Goal: Task Accomplishment & Management: Manage account settings

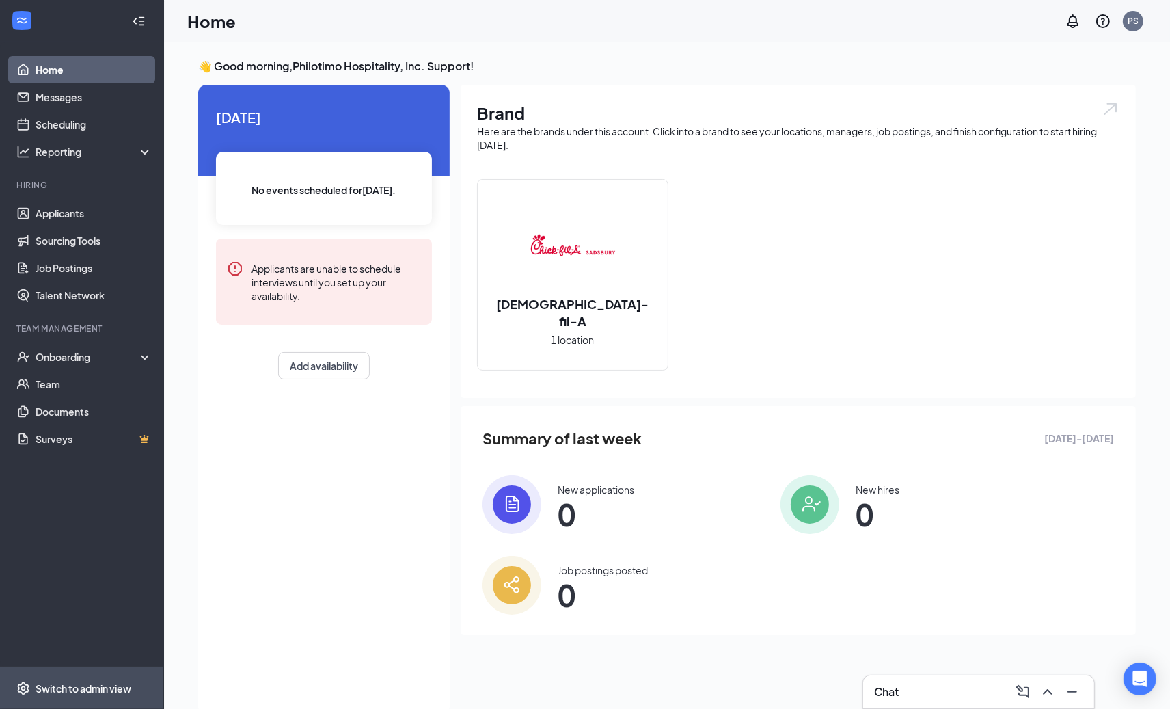
click at [70, 674] on span "Switch to admin view" at bounding box center [94, 688] width 117 height 42
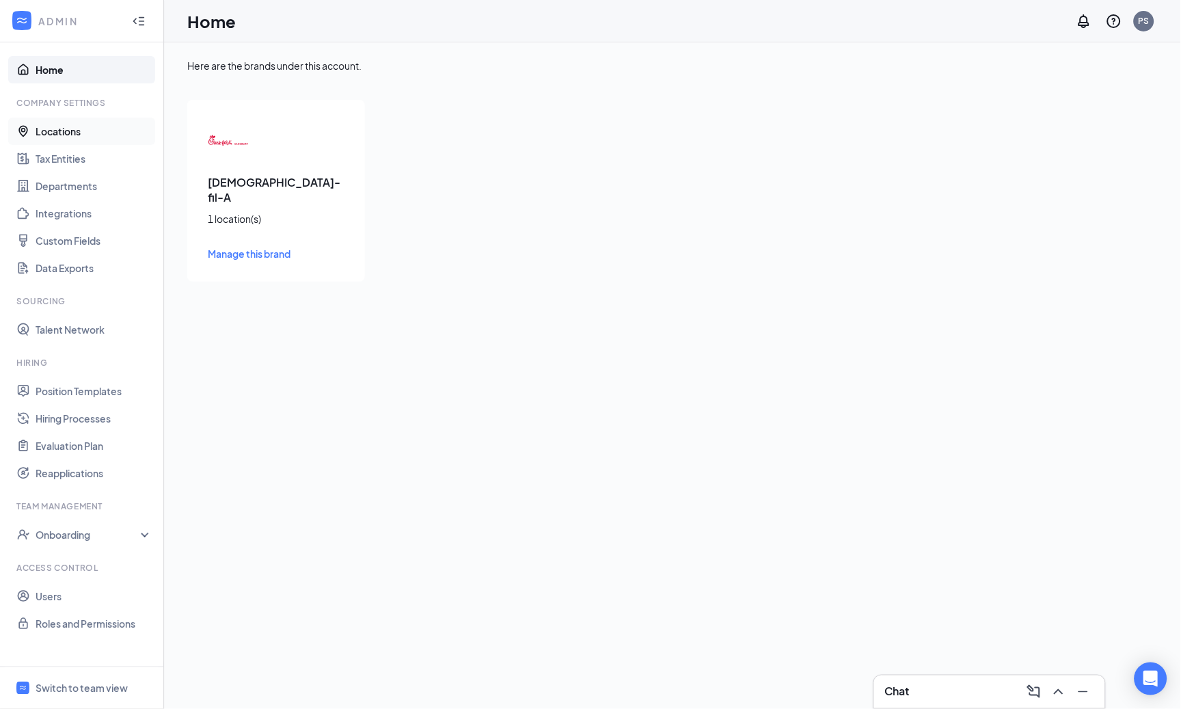
click at [95, 128] on link "Locations" at bounding box center [94, 131] width 117 height 27
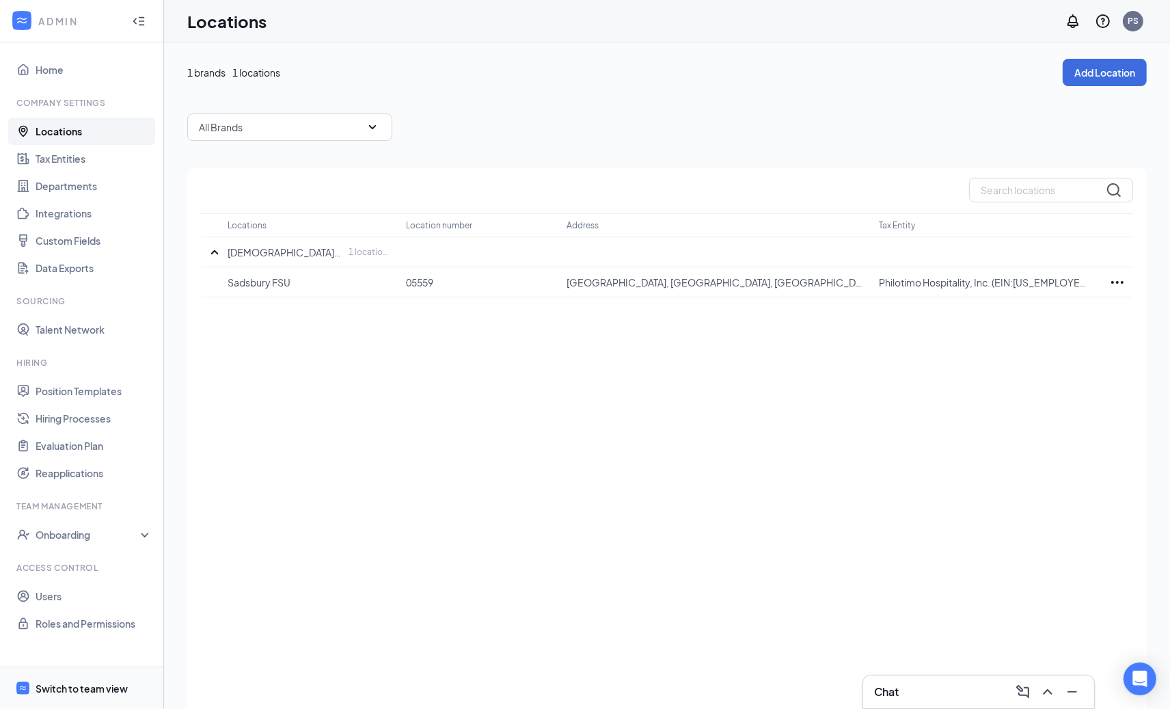
click at [67, 700] on span "Switch to team view" at bounding box center [94, 688] width 117 height 42
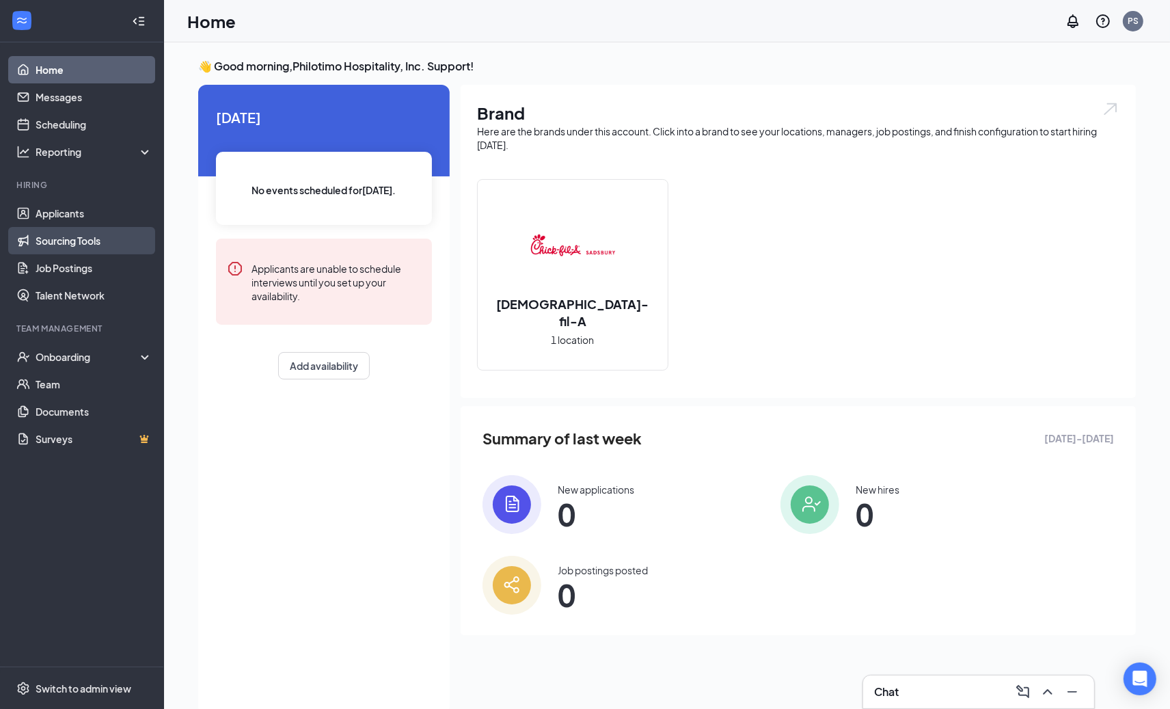
click at [96, 246] on link "Sourcing Tools" at bounding box center [94, 240] width 117 height 27
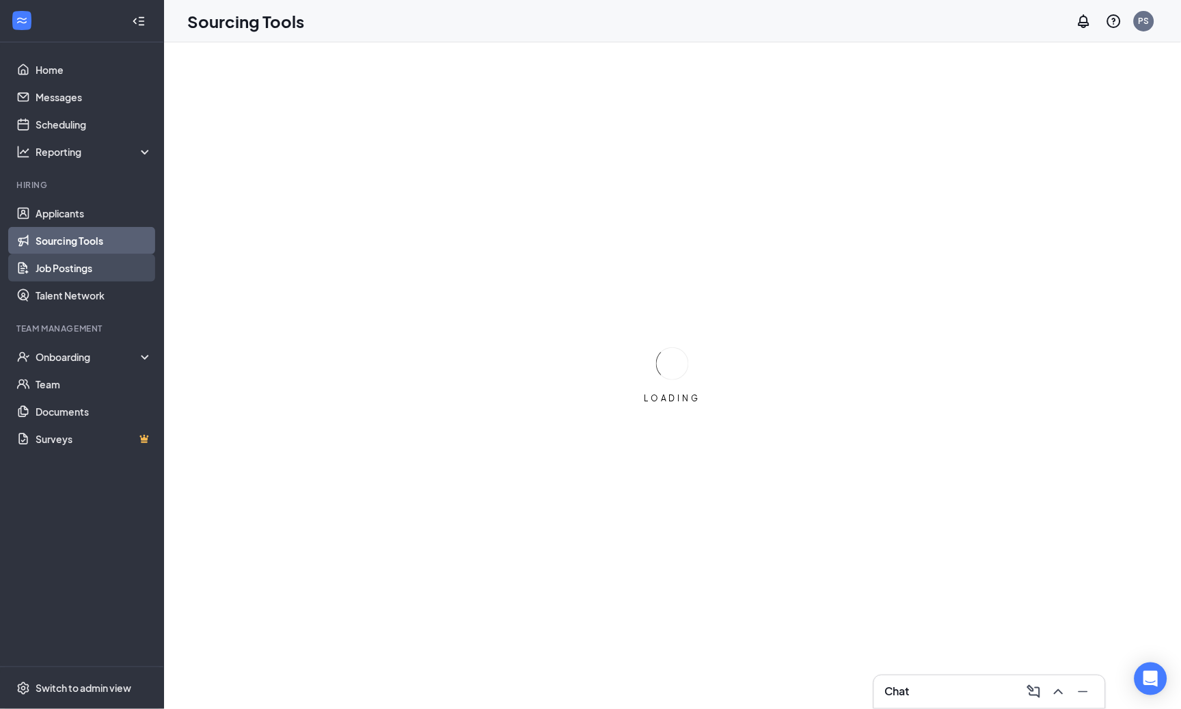
click at [90, 258] on link "Job Postings" at bounding box center [94, 267] width 117 height 27
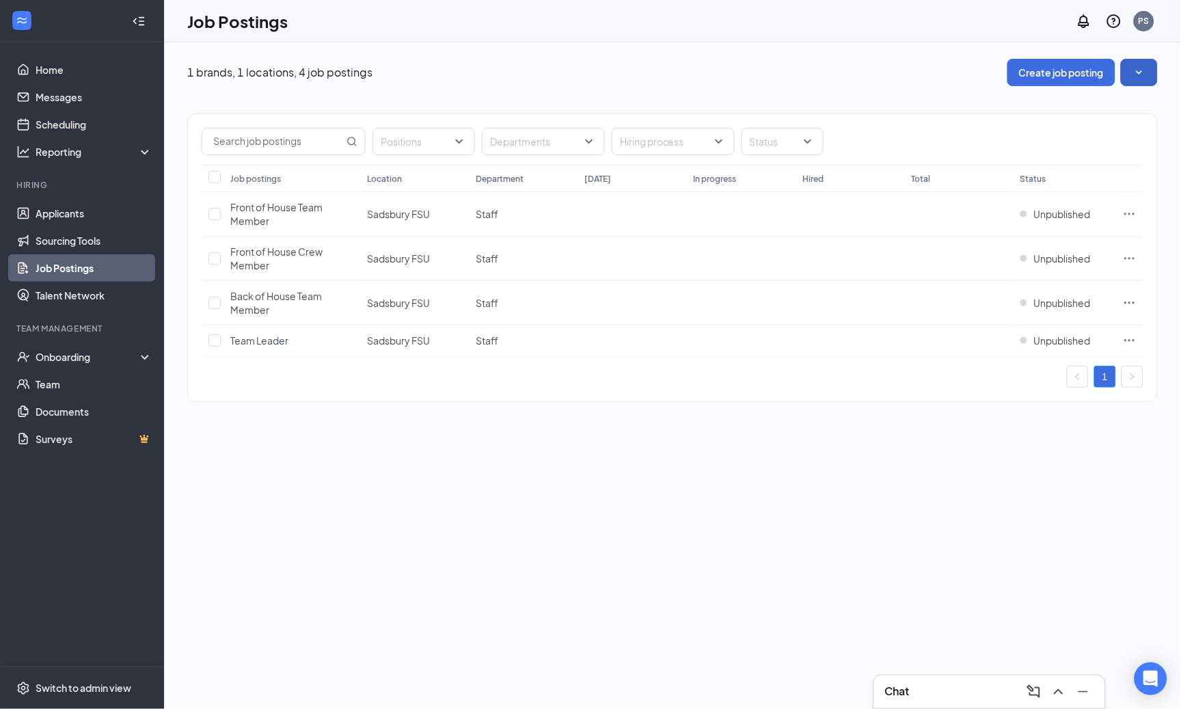
click at [1149, 72] on button "button" at bounding box center [1139, 72] width 37 height 27
click at [787, 62] on div "1 brands, 1 locations, 4 job postings Create job posting" at bounding box center [672, 72] width 970 height 27
click at [1129, 212] on icon "Ellipses" at bounding box center [1130, 214] width 14 height 14
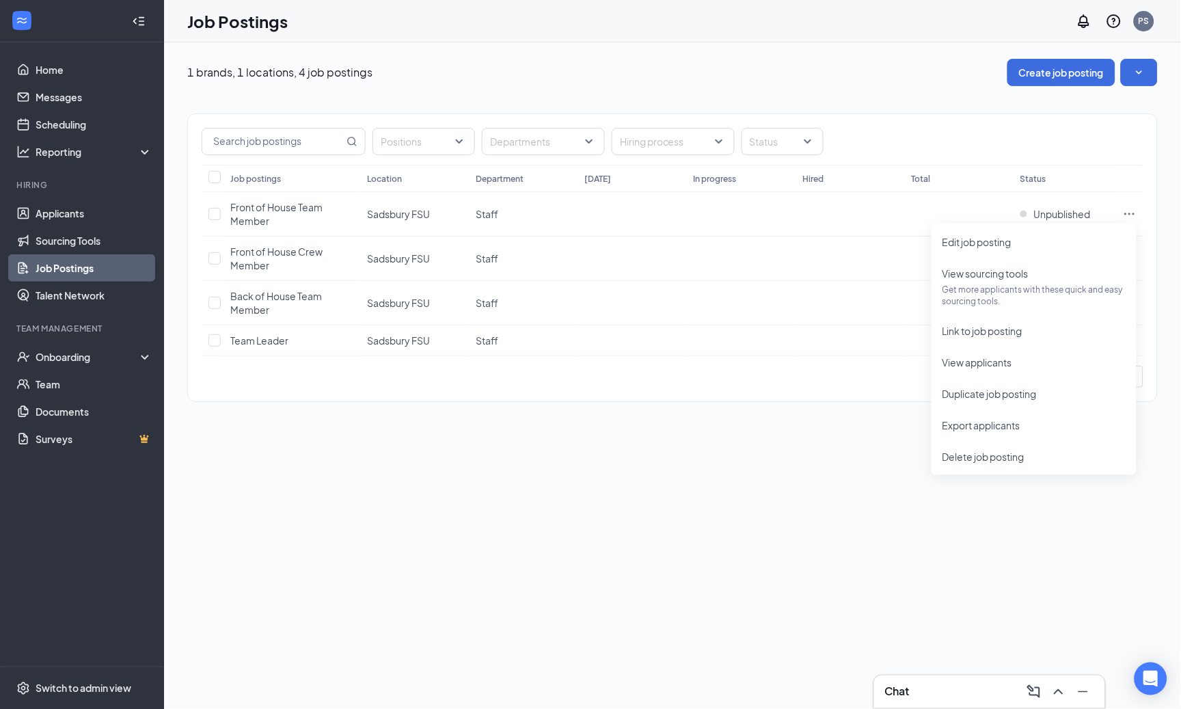
click at [657, 74] on div "1 brands, 1 locations, 4 job postings Create job posting" at bounding box center [672, 72] width 970 height 27
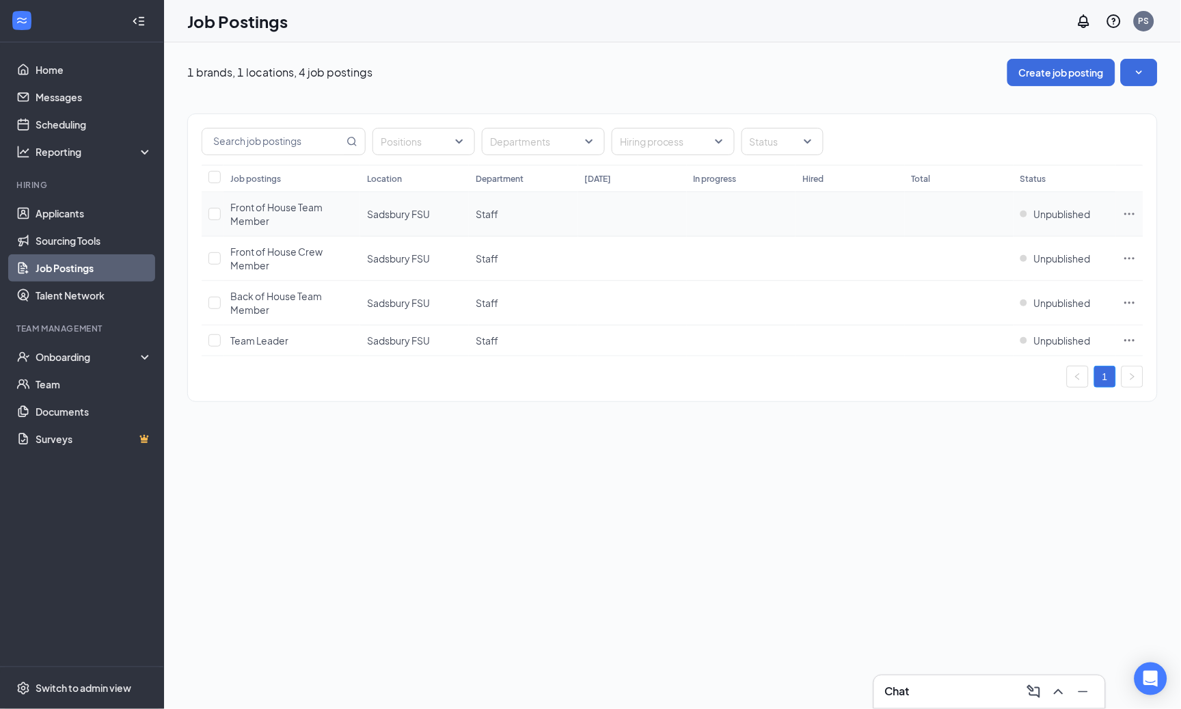
click at [418, 215] on span "Sadsbury FSU" at bounding box center [398, 214] width 63 height 12
click at [239, 208] on span "Front of House Team Member" at bounding box center [276, 214] width 92 height 26
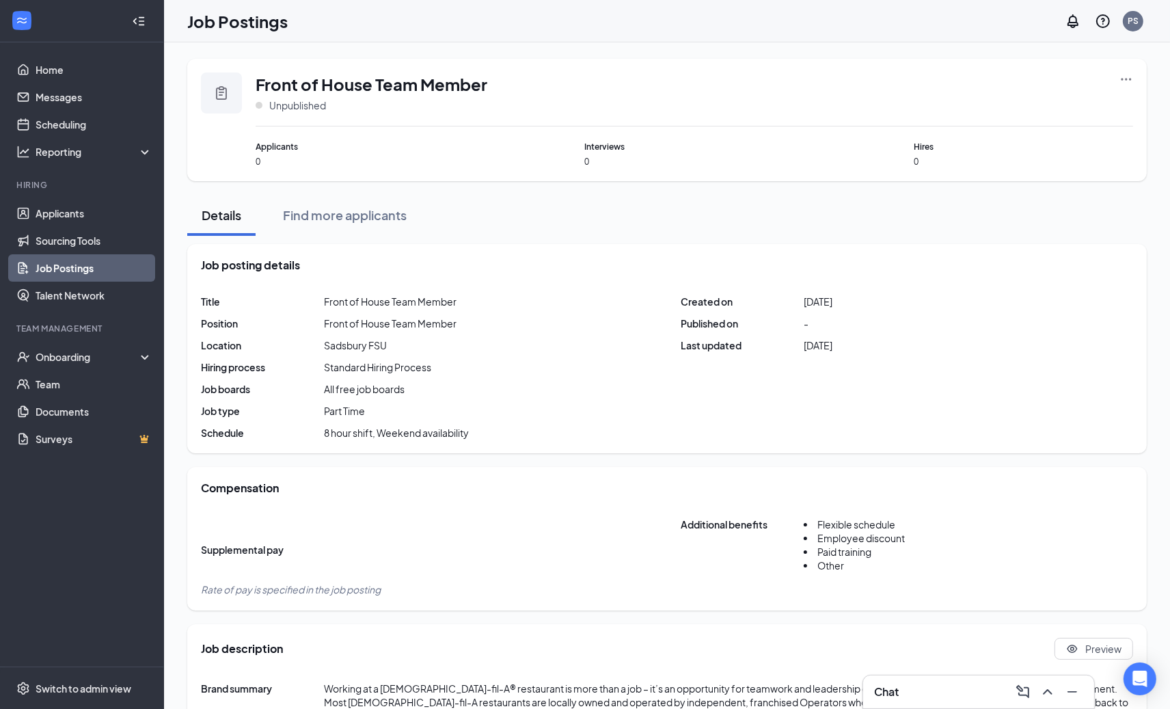
click at [364, 354] on div "Title Front of House Team Member Position Front of House Team Member Location S…" at bounding box center [667, 367] width 932 height 145
click at [105, 675] on span "Switch to admin view" at bounding box center [94, 688] width 117 height 42
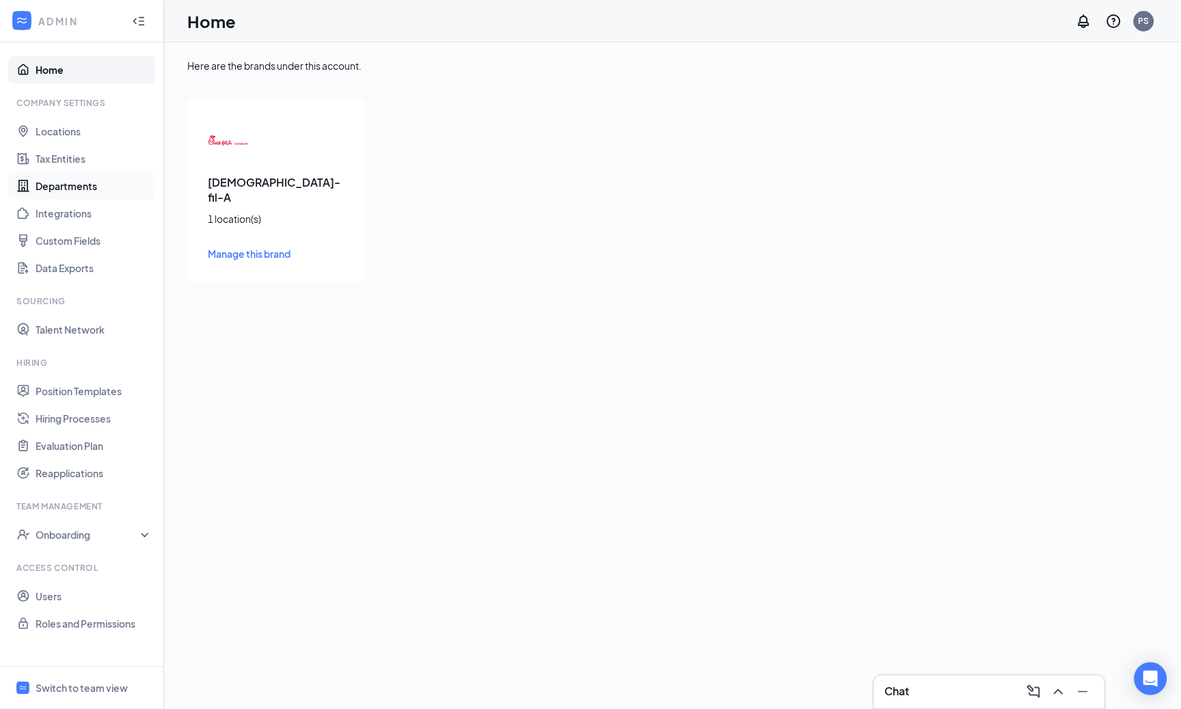
click at [39, 174] on link "Departments" at bounding box center [94, 185] width 117 height 27
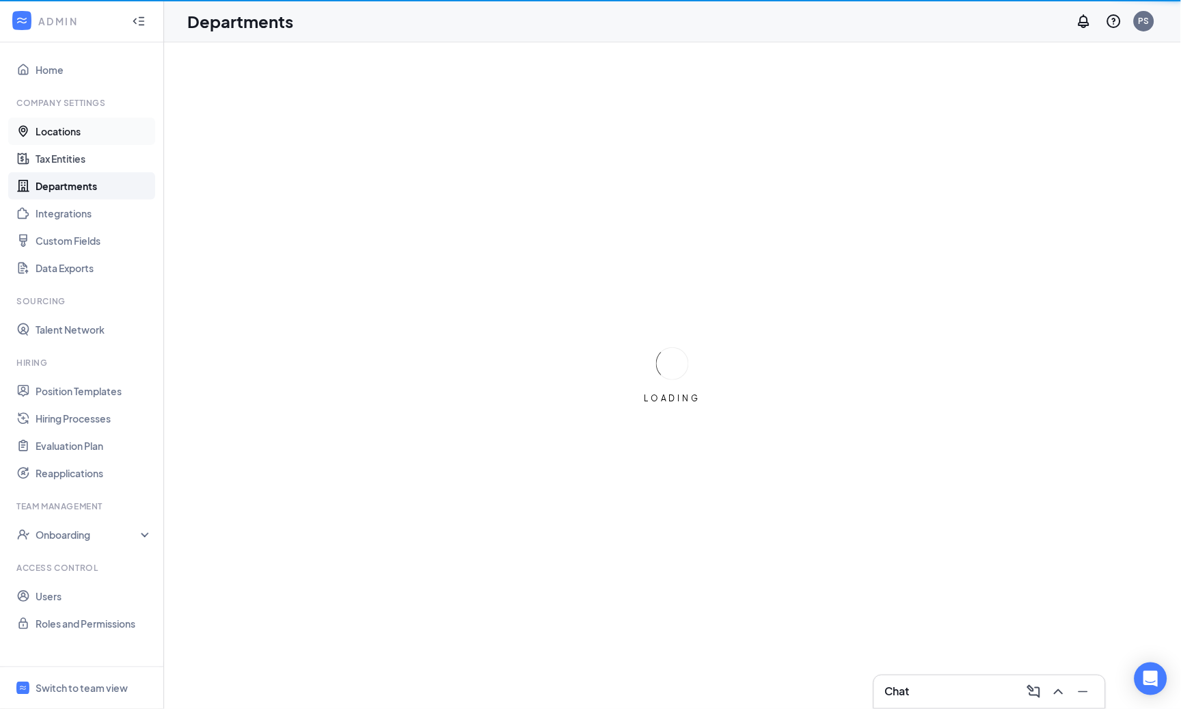
click at [59, 135] on link "Locations" at bounding box center [94, 131] width 117 height 27
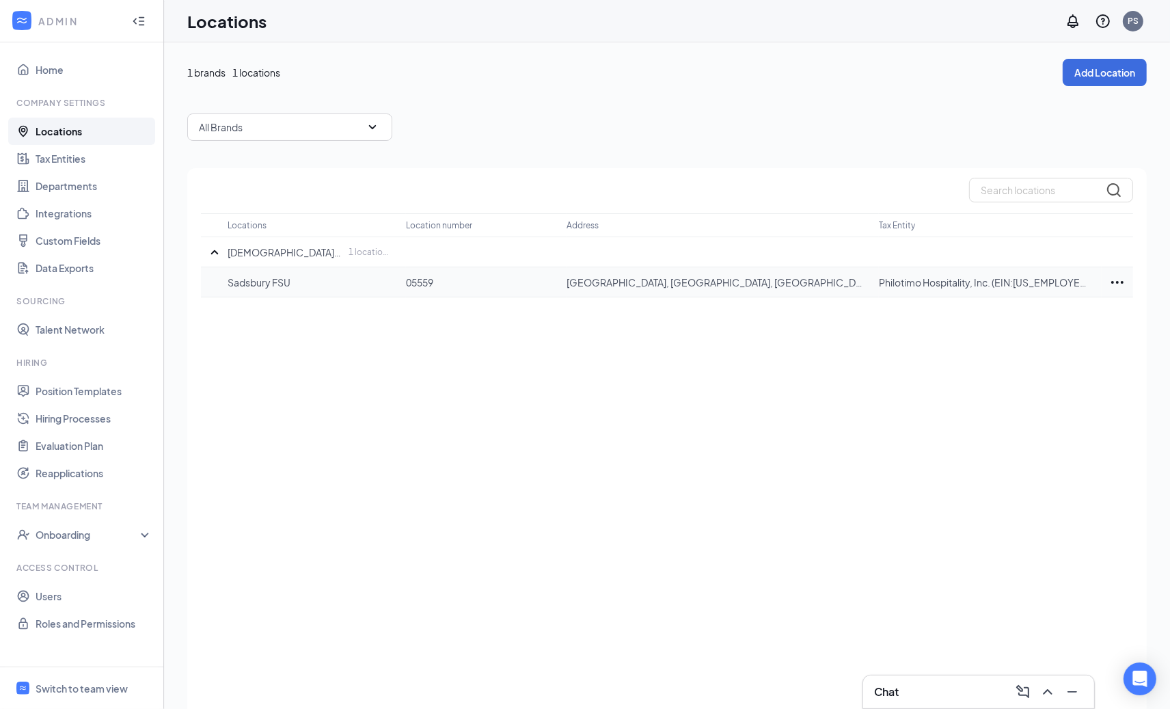
click at [1110, 276] on icon "Ellipses" at bounding box center [1117, 282] width 16 height 16
click at [1007, 316] on p "Edit" at bounding box center [1056, 323] width 115 height 14
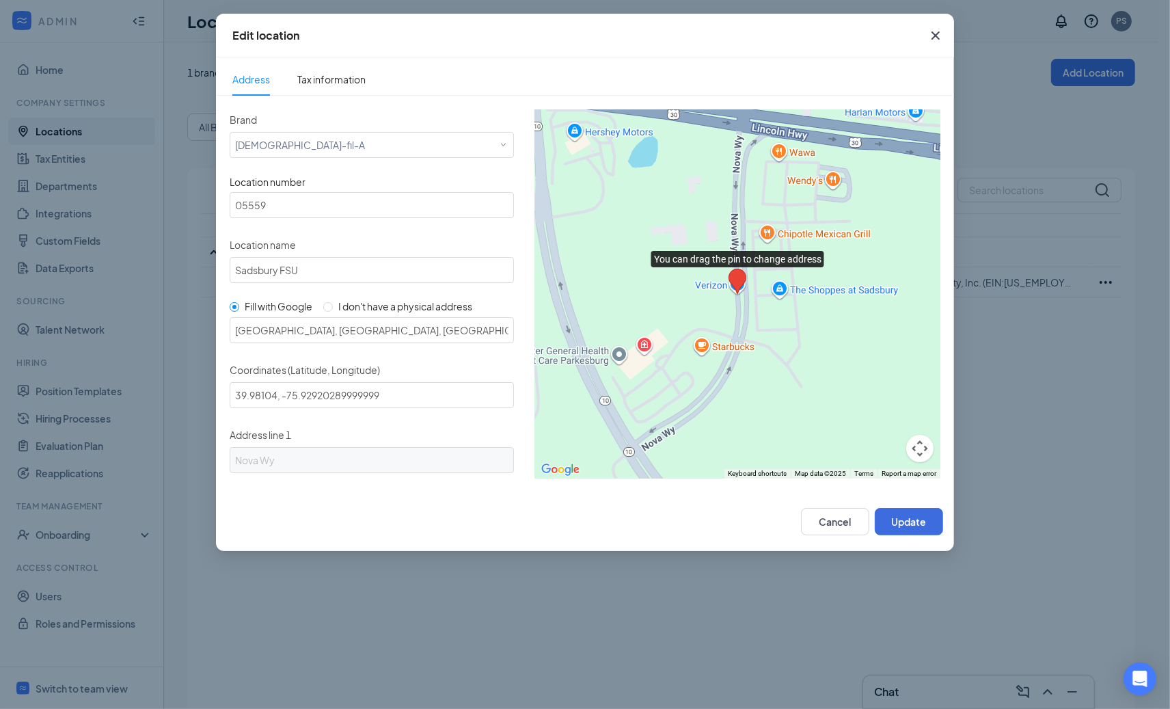
click at [849, 505] on div "Cancel Update" at bounding box center [585, 521] width 738 height 59
click at [874, 516] on div "Cancel Update" at bounding box center [872, 521] width 142 height 27
click at [812, 532] on button "Cancel" at bounding box center [835, 521] width 68 height 27
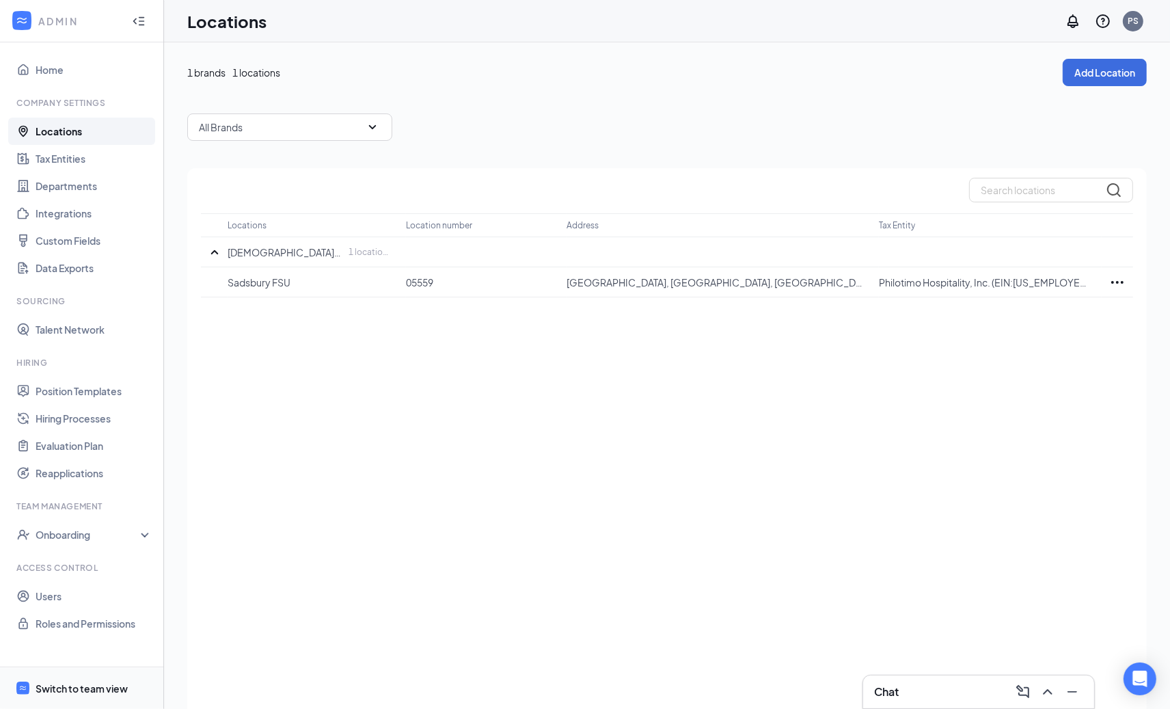
click at [72, 677] on span "Switch to team view" at bounding box center [94, 688] width 117 height 42
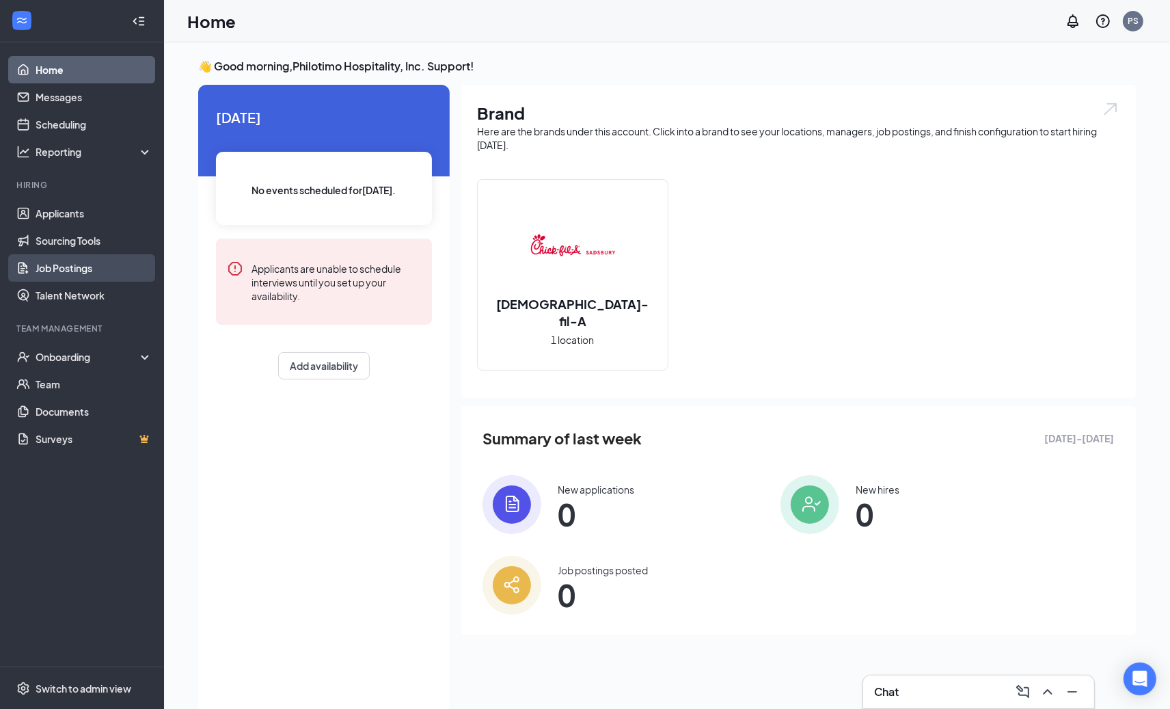
click at [43, 275] on link "Job Postings" at bounding box center [94, 267] width 117 height 27
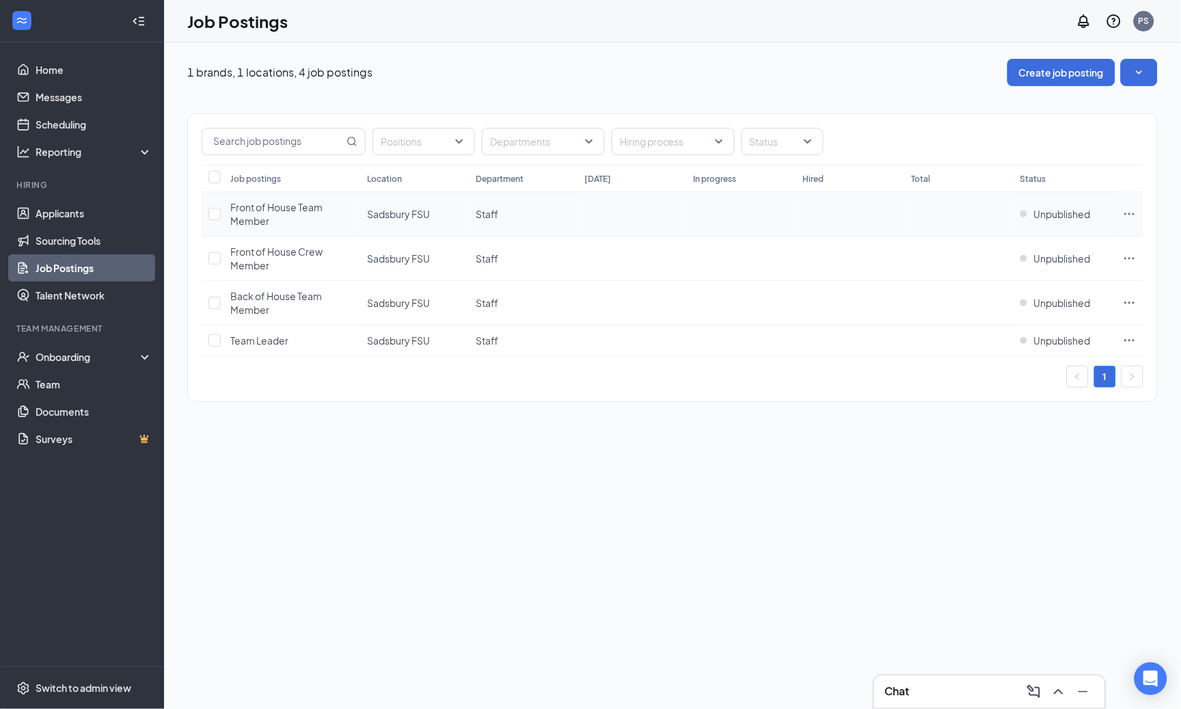
click at [1115, 215] on td "Unpublished" at bounding box center [1064, 214] width 103 height 44
click at [1130, 214] on icon "Ellipses" at bounding box center [1130, 214] width 10 height 2
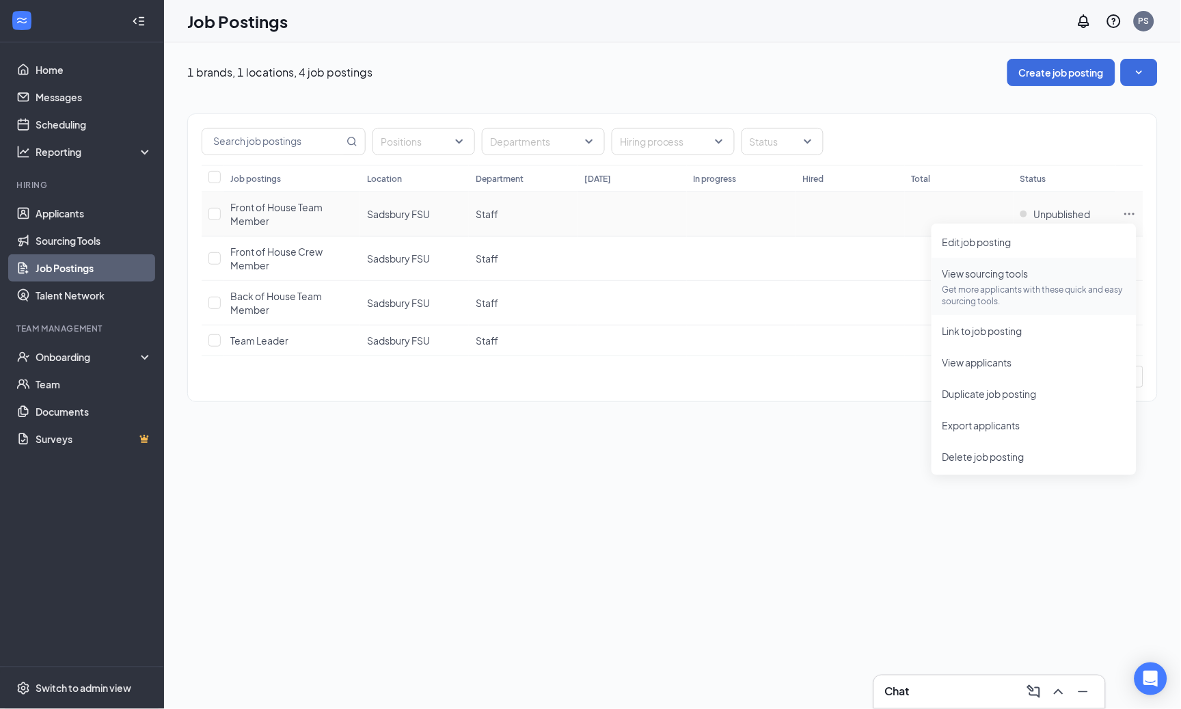
drag, startPoint x: 1006, startPoint y: 290, endPoint x: 996, endPoint y: 292, distance: 10.5
click at [1006, 289] on p "Get more applicants with these quick and easy sourcing tools." at bounding box center [1033, 295] width 183 height 23
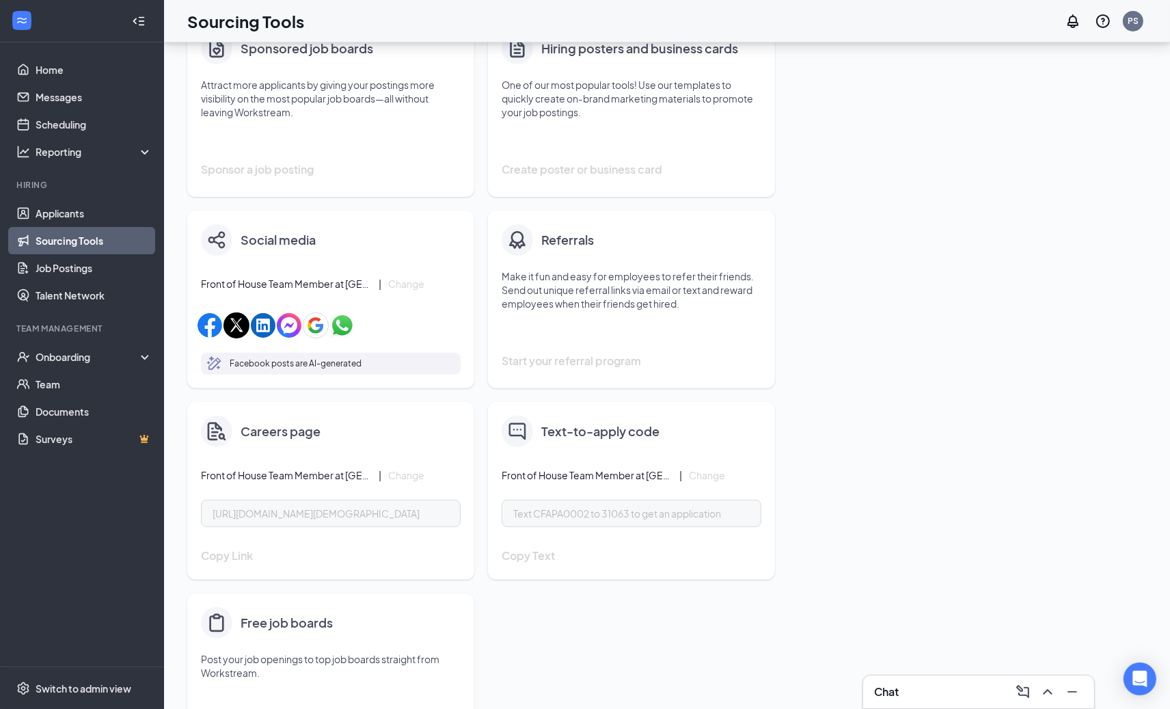
scroll to position [386, 0]
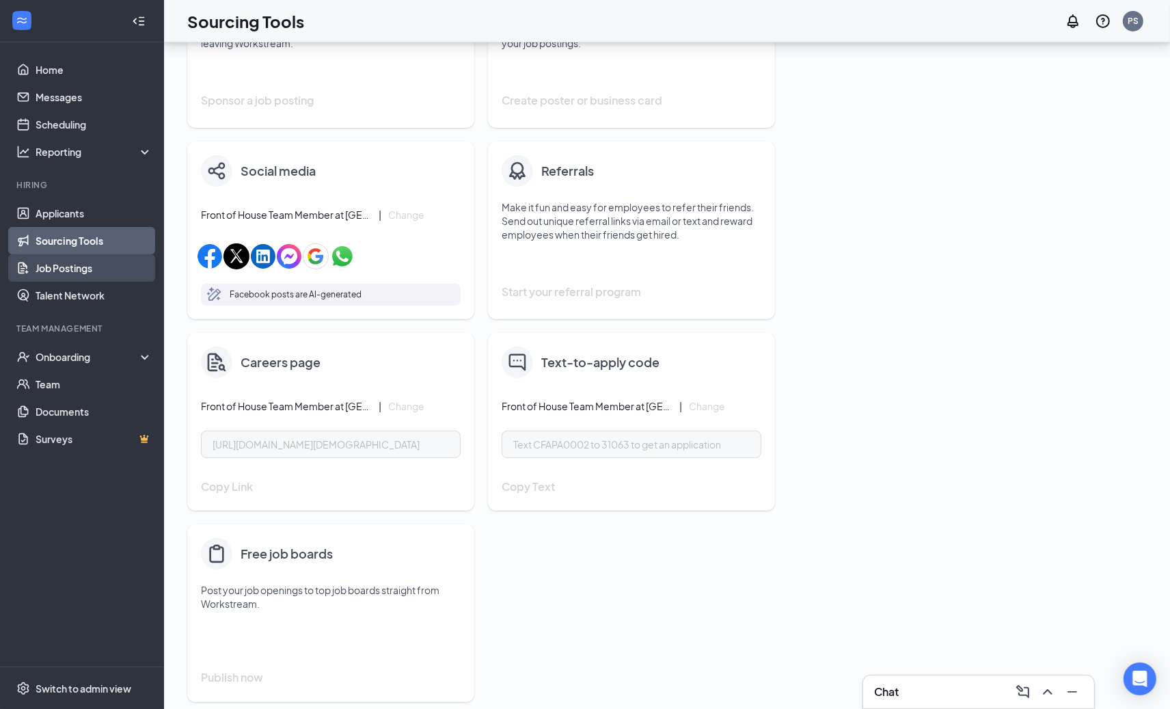
click at [89, 267] on link "Job Postings" at bounding box center [94, 267] width 117 height 27
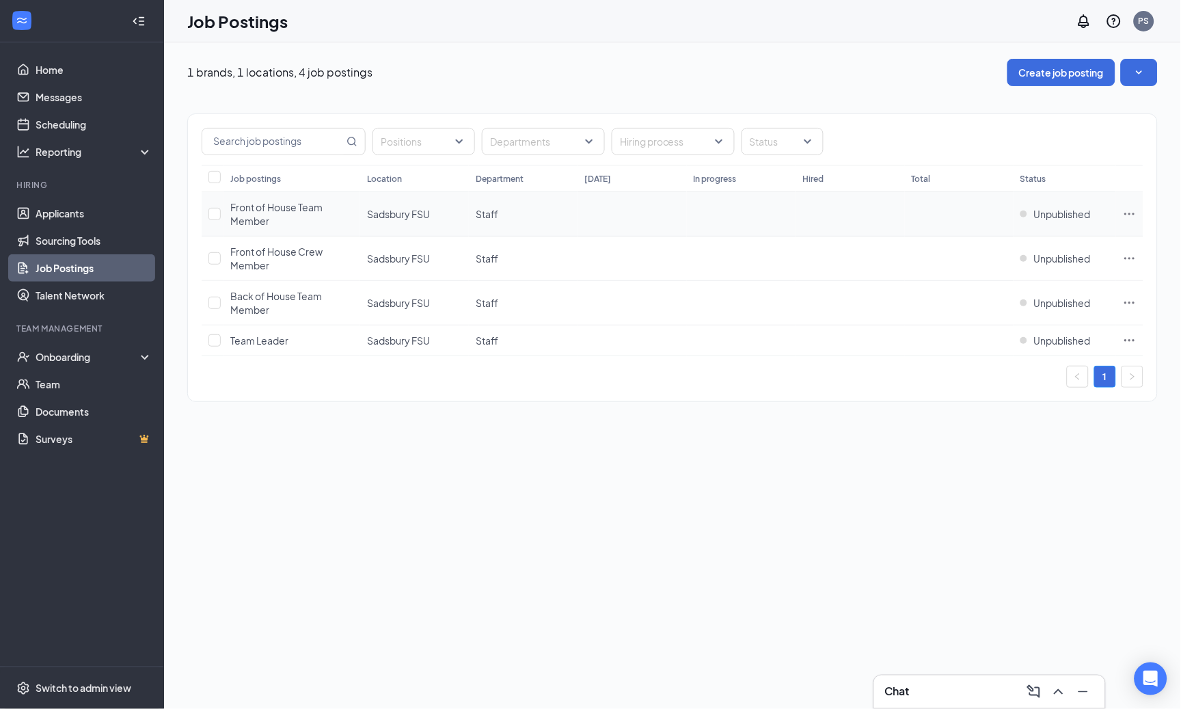
click at [1128, 213] on icon "Ellipses" at bounding box center [1130, 214] width 14 height 14
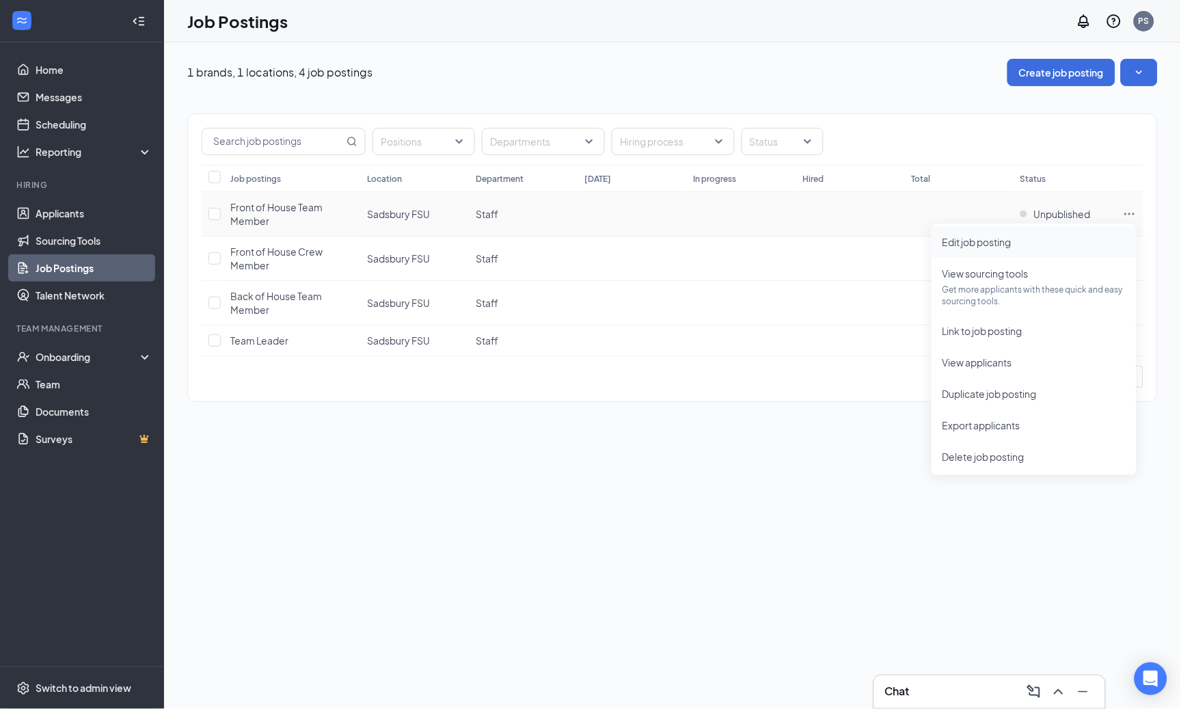
click at [1046, 246] on span "Edit job posting" at bounding box center [1033, 241] width 183 height 15
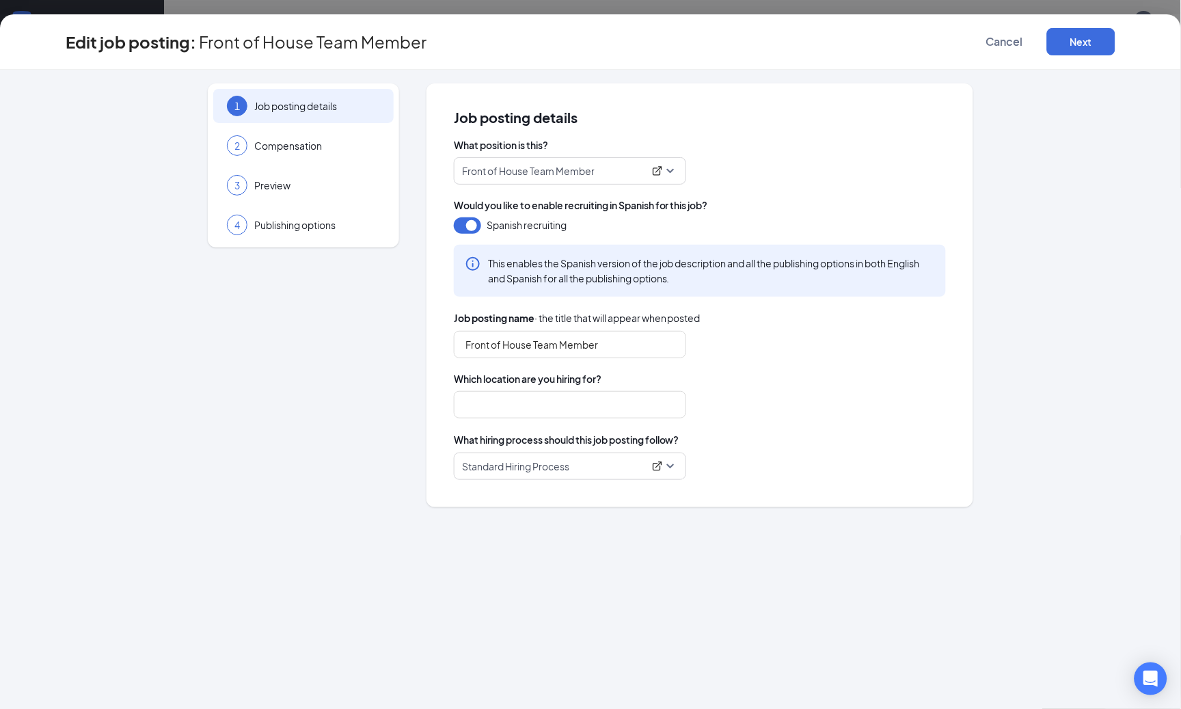
type input "Sadsbury FSU"
click at [297, 224] on span "Publishing options" at bounding box center [317, 225] width 126 height 14
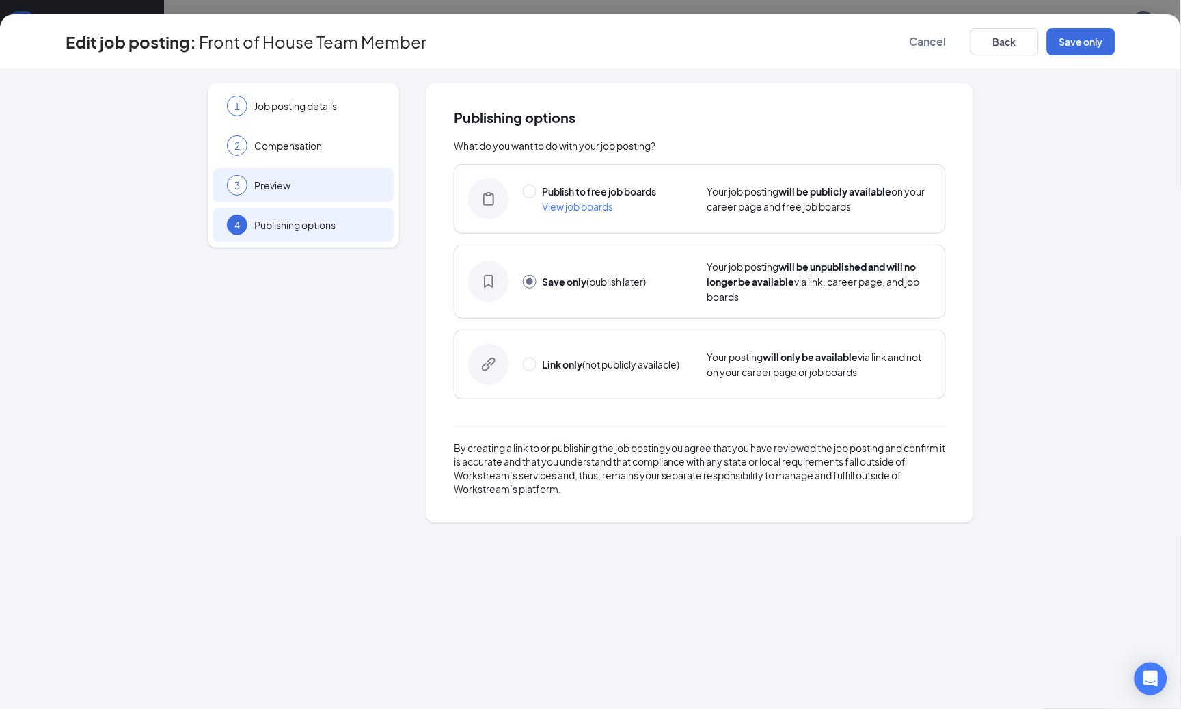
click at [372, 191] on span "Preview" at bounding box center [317, 185] width 126 height 14
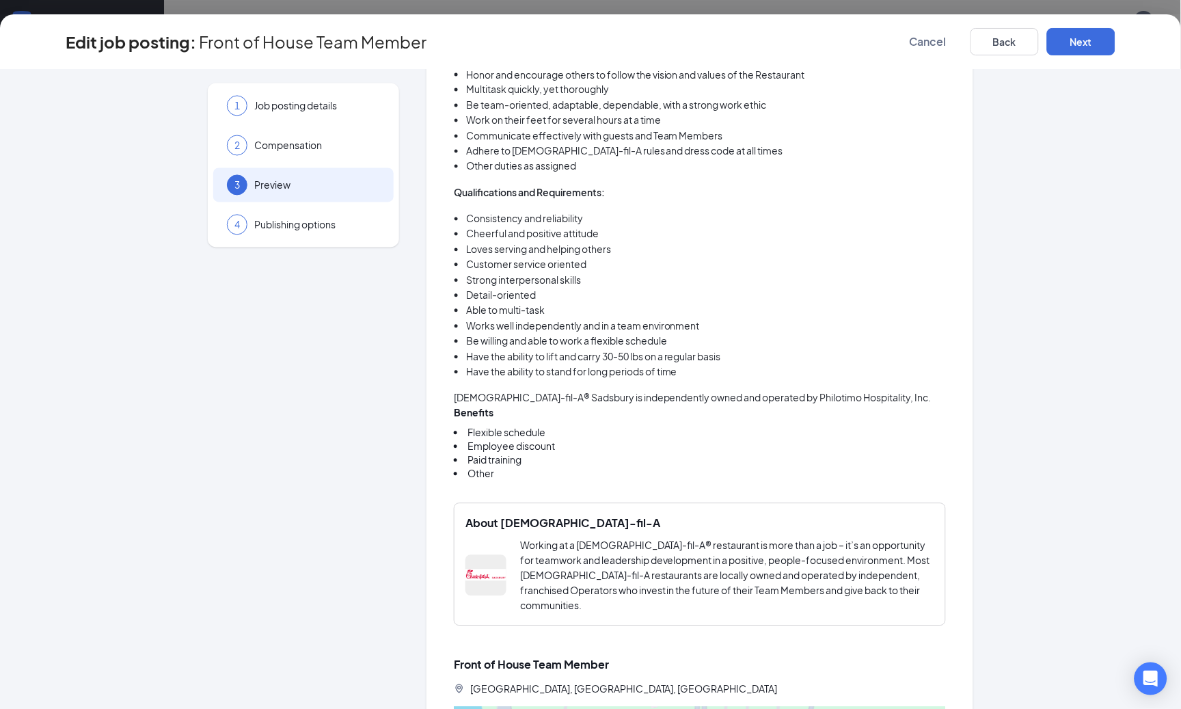
scroll to position [878, 0]
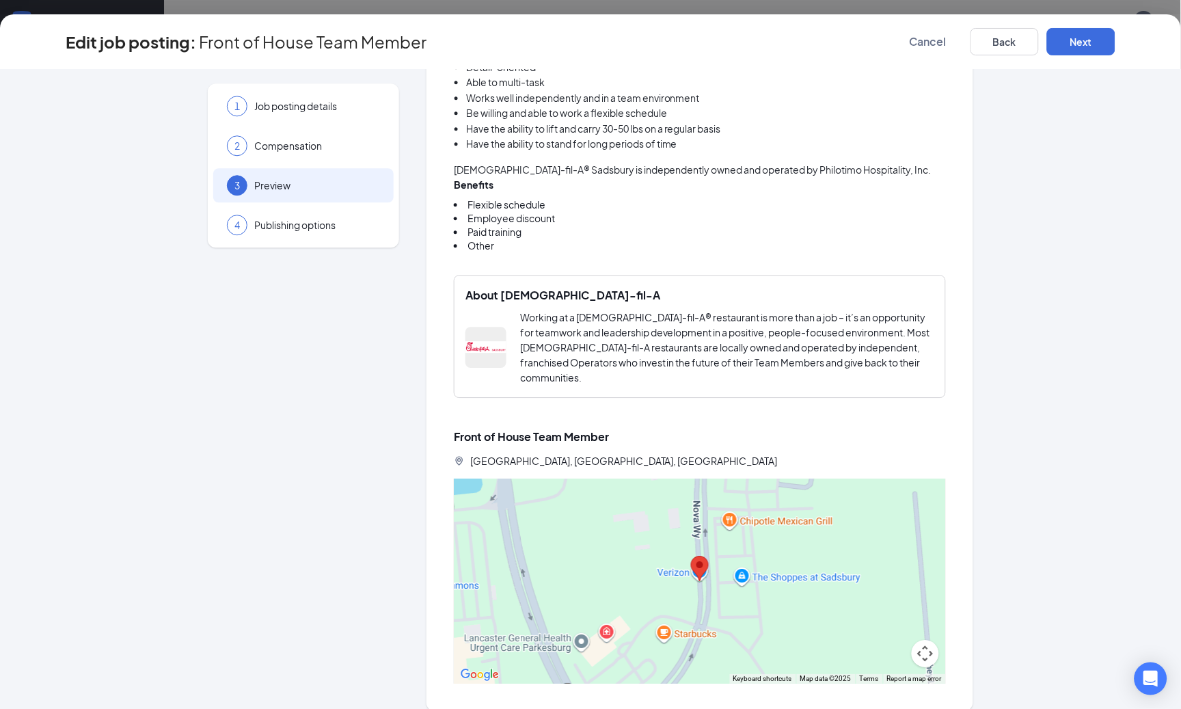
click at [748, 547] on div at bounding box center [700, 580] width 492 height 205
click at [916, 640] on button "Map camera controls" at bounding box center [925, 653] width 27 height 27
click at [855, 571] on button "Move up" at bounding box center [856, 584] width 27 height 27
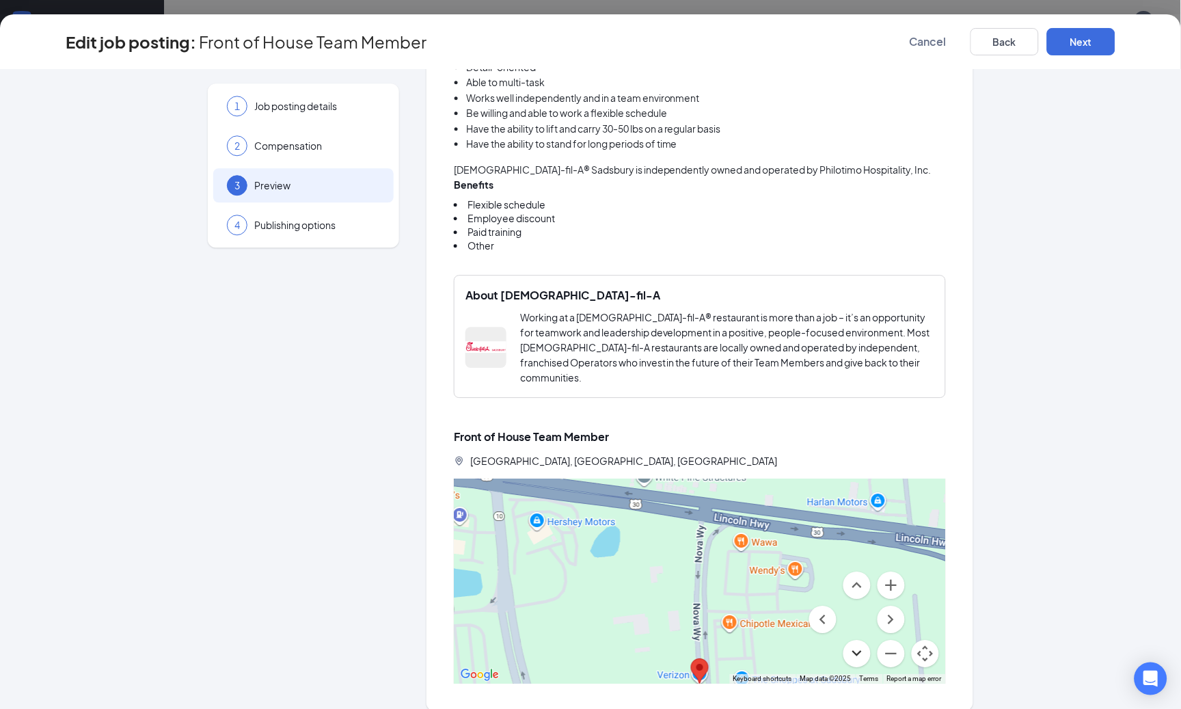
click at [847, 640] on button "Move down" at bounding box center [856, 653] width 27 height 27
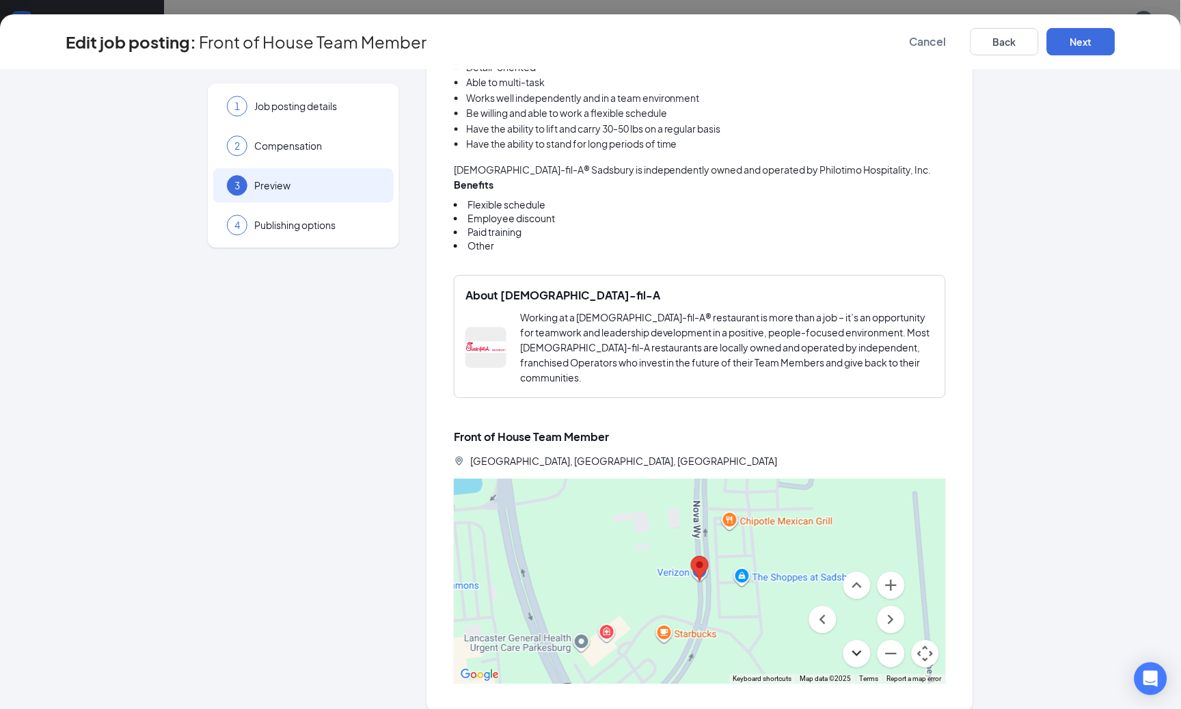
click at [938, 359] on div "About [DEMOGRAPHIC_DATA]-fil-A Working at a [DEMOGRAPHIC_DATA]-fil-A® restauran…" at bounding box center [700, 336] width 492 height 123
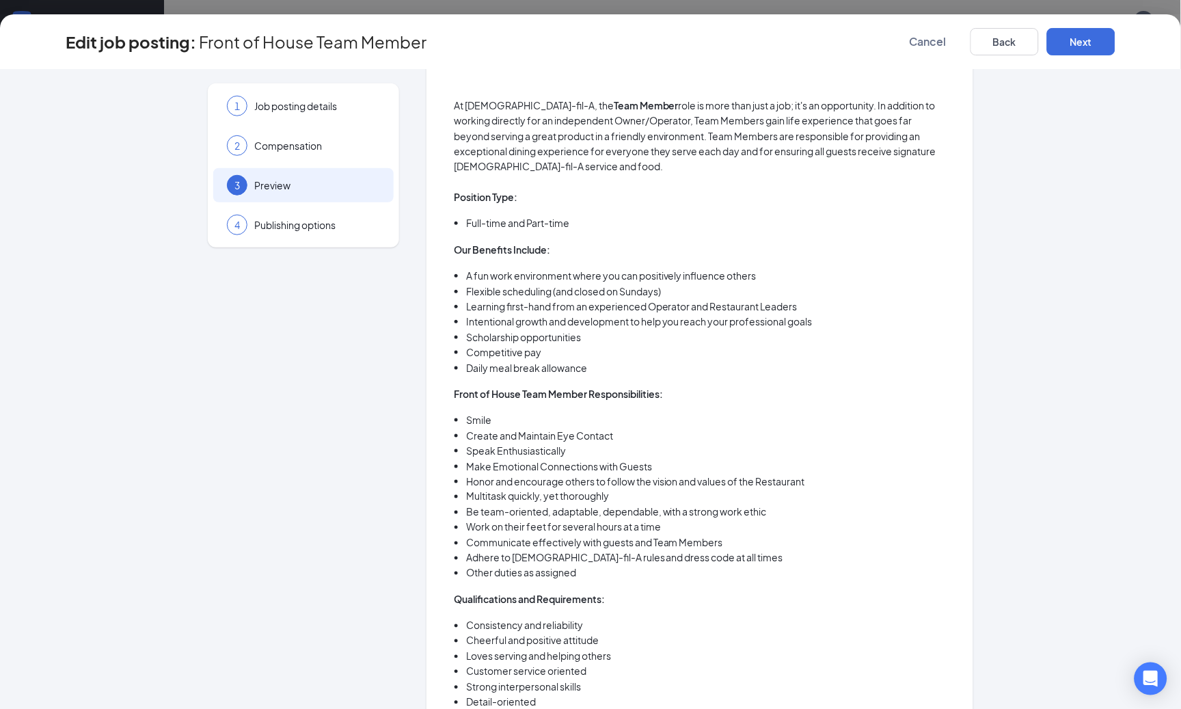
scroll to position [30, 0]
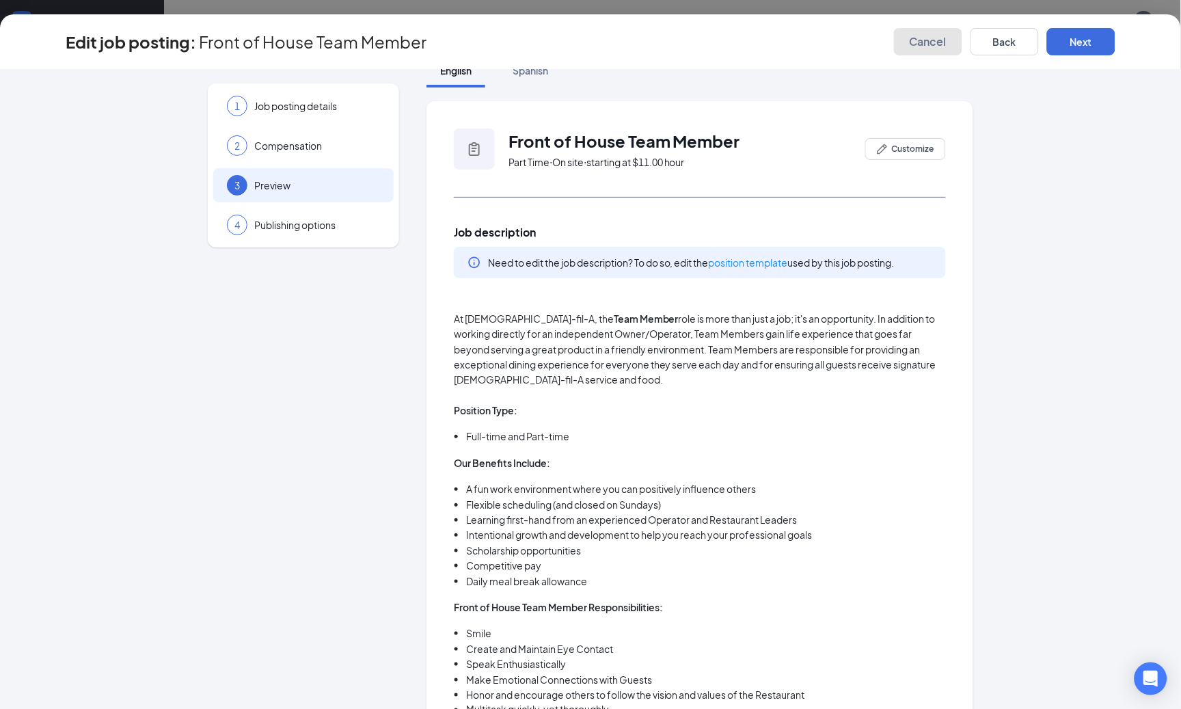
click at [930, 49] on button "Cancel" at bounding box center [928, 41] width 68 height 27
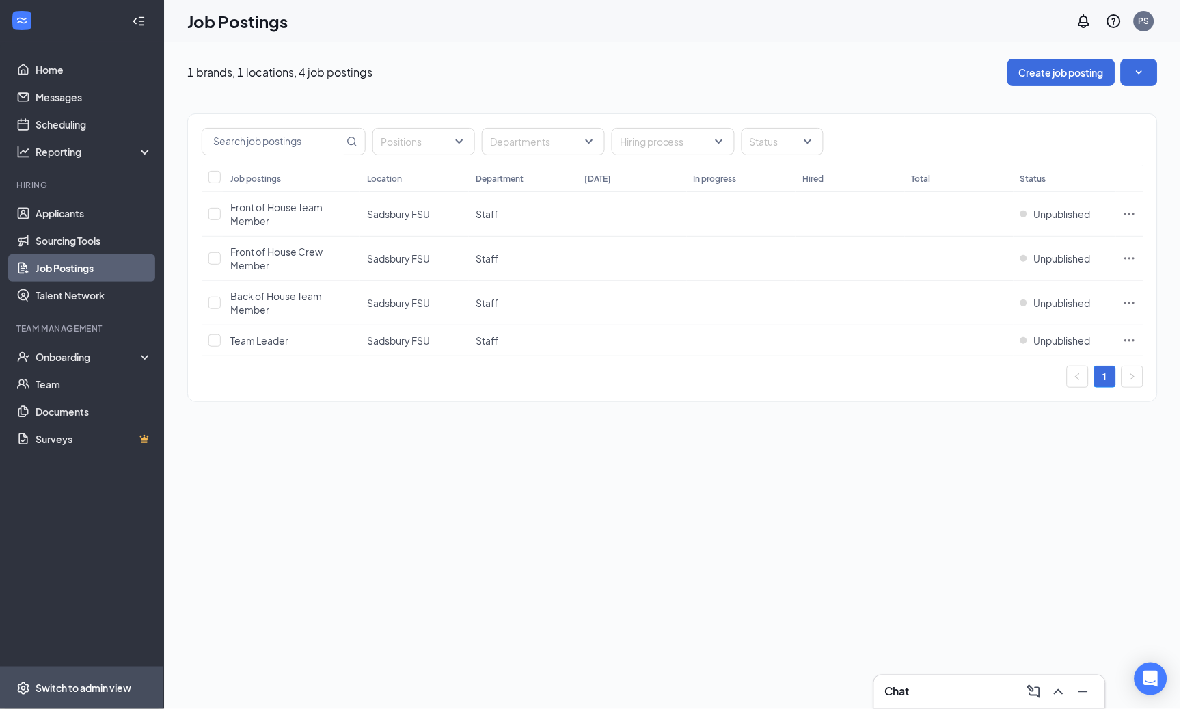
click at [73, 679] on span "Switch to admin view" at bounding box center [94, 688] width 117 height 42
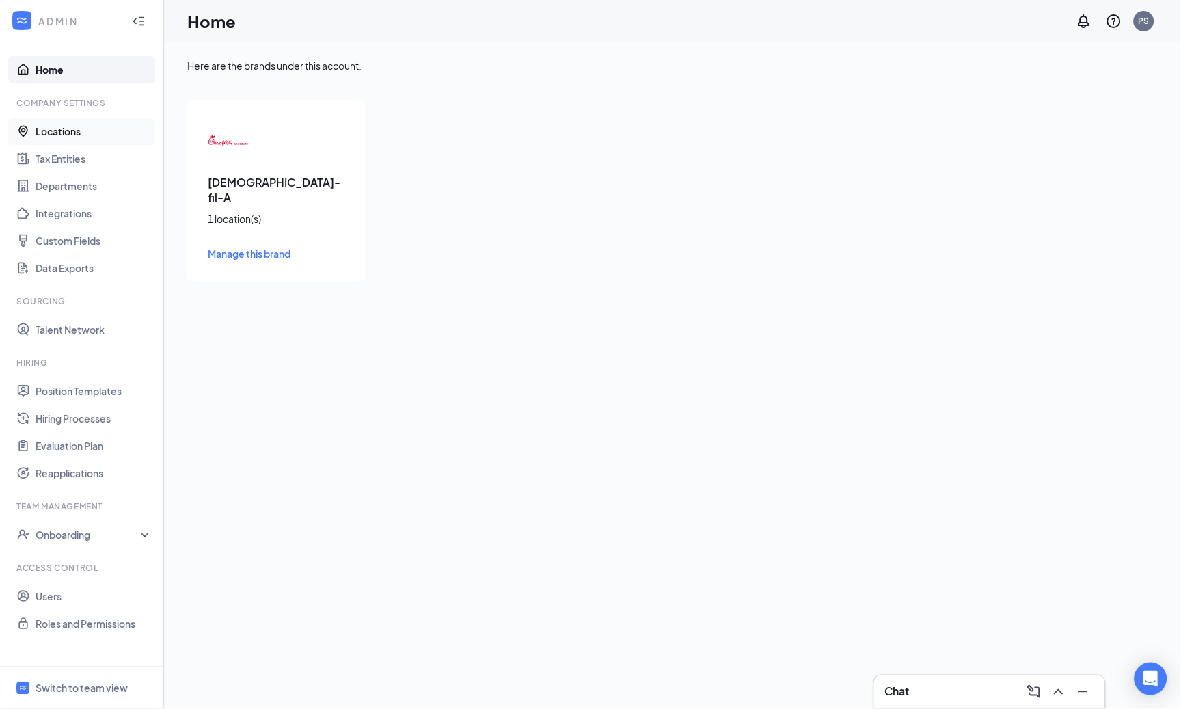
click at [57, 135] on link "Locations" at bounding box center [94, 131] width 117 height 27
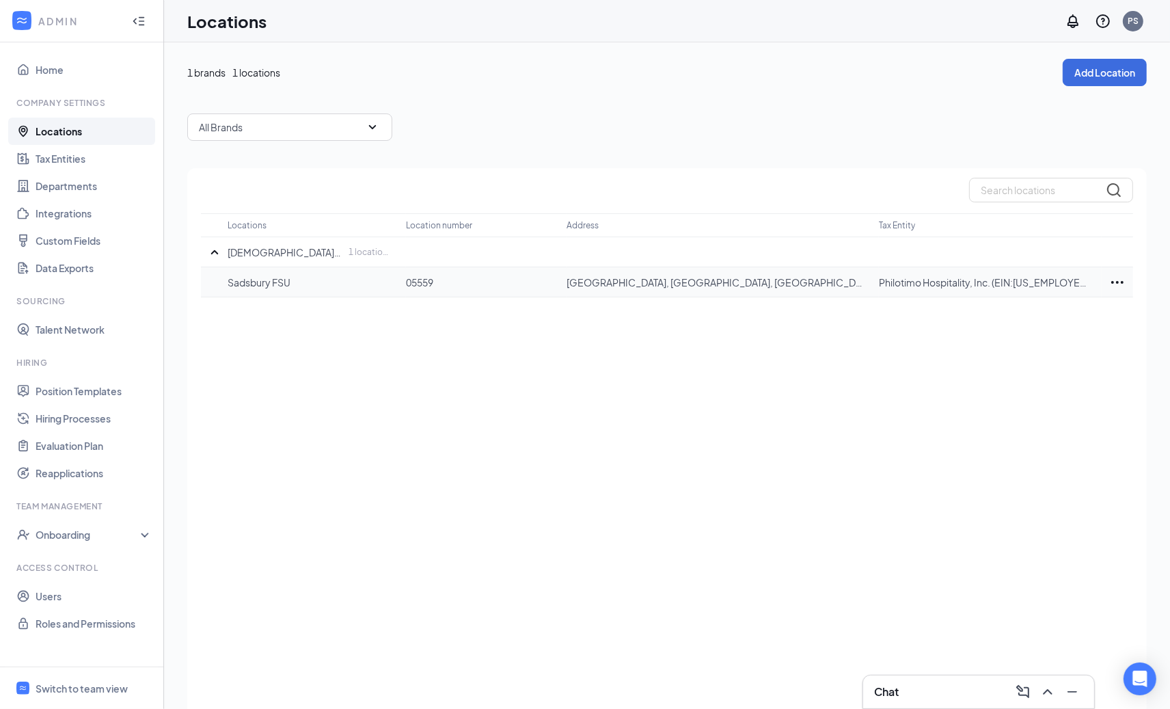
click at [1108, 282] on div at bounding box center [1117, 282] width 31 height 16
click at [1031, 318] on p "Edit" at bounding box center [1056, 323] width 115 height 14
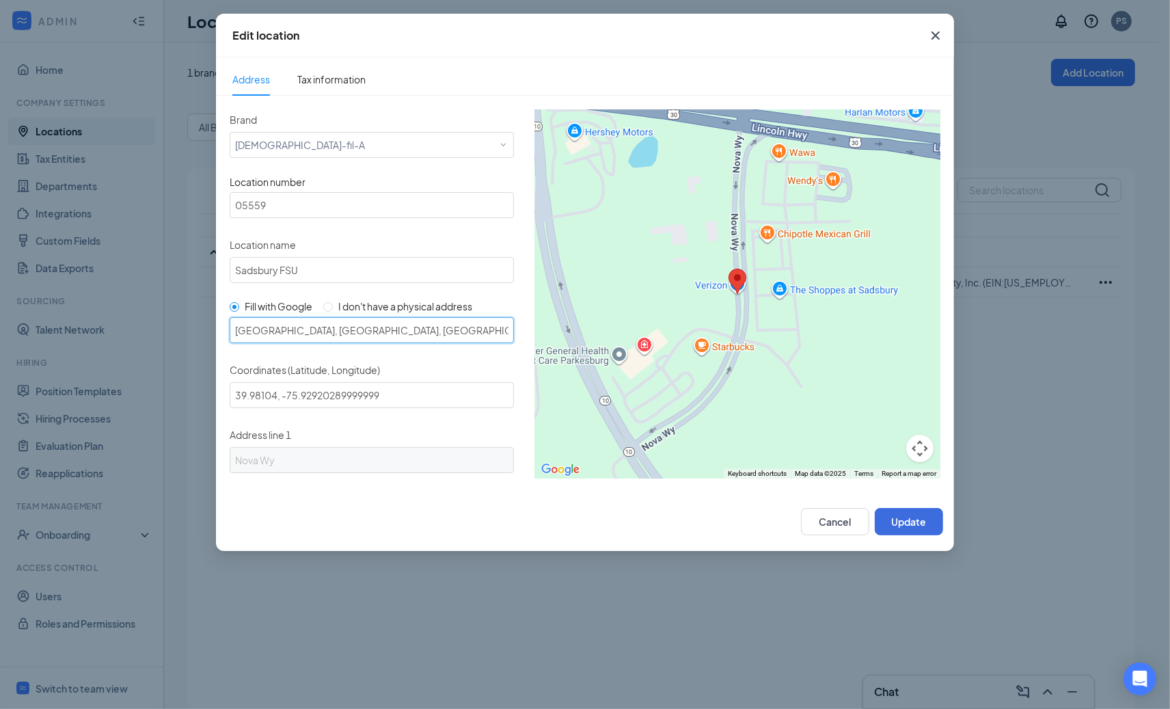
click at [234, 325] on input "[GEOGRAPHIC_DATA], [GEOGRAPHIC_DATA], [GEOGRAPHIC_DATA]" at bounding box center [372, 330] width 284 height 26
paste input "100"
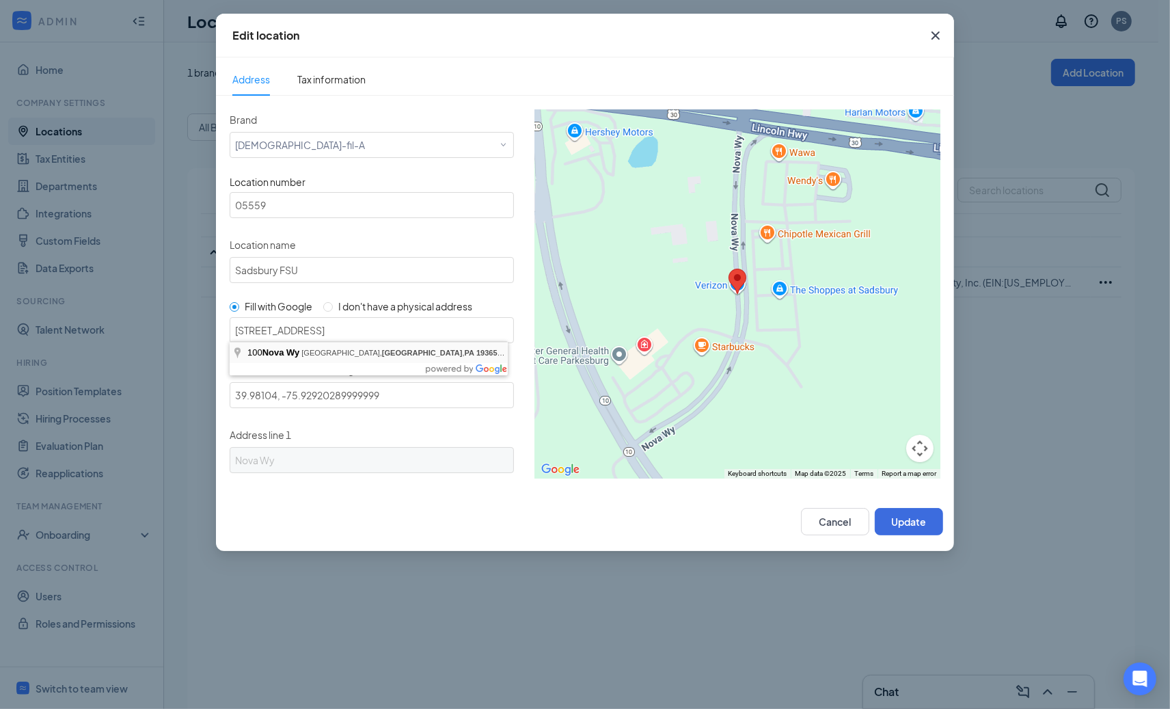
type input "[GEOGRAPHIC_DATA], [GEOGRAPHIC_DATA], [GEOGRAPHIC_DATA]"
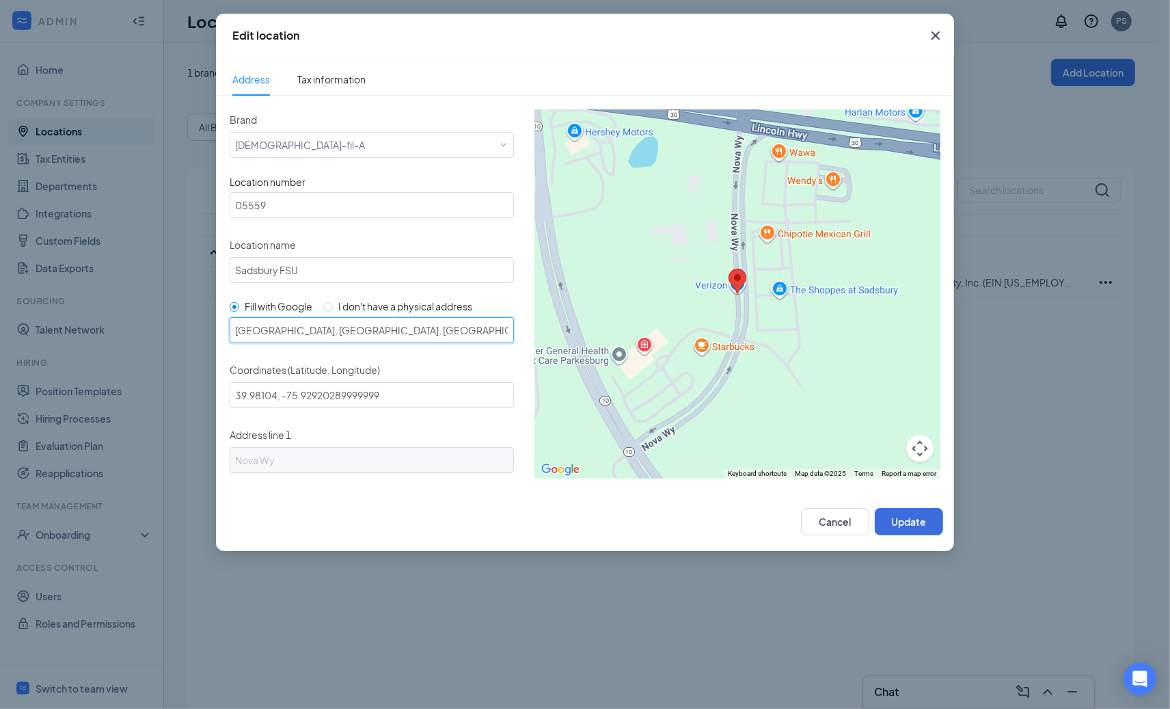
click at [312, 333] on input "[GEOGRAPHIC_DATA], [GEOGRAPHIC_DATA], [GEOGRAPHIC_DATA]" at bounding box center [372, 330] width 284 height 26
click at [834, 518] on button "Cancel" at bounding box center [835, 521] width 68 height 27
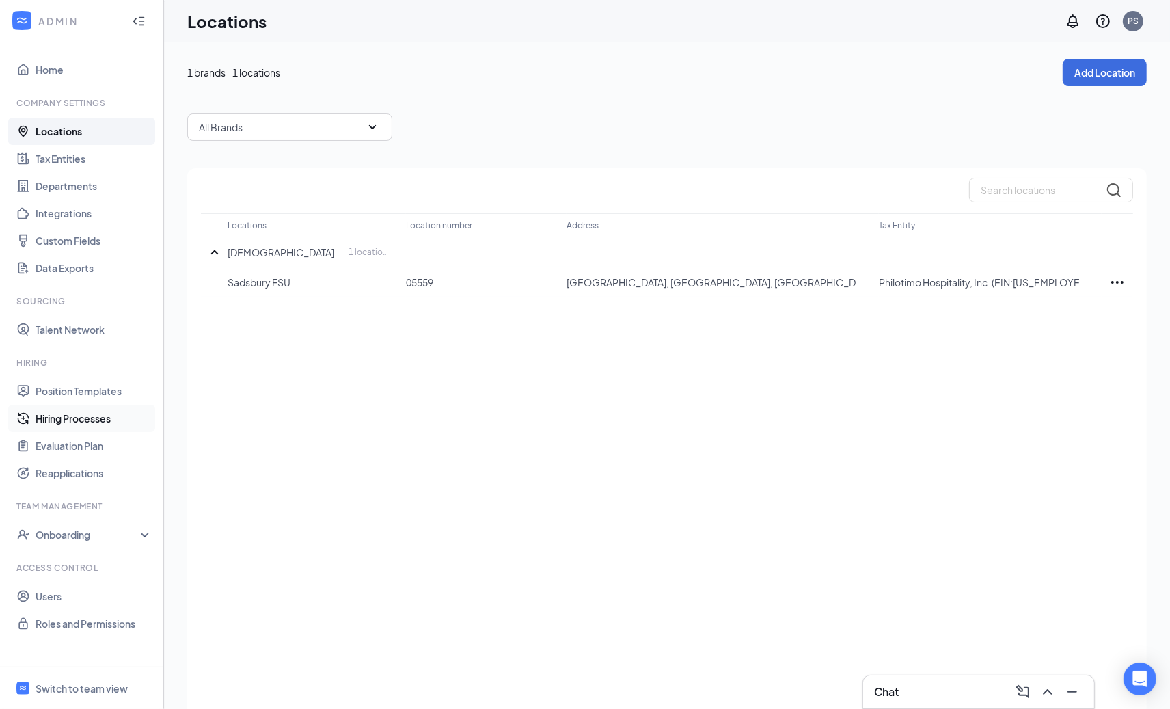
click at [91, 419] on link "Hiring Processes" at bounding box center [94, 418] width 117 height 27
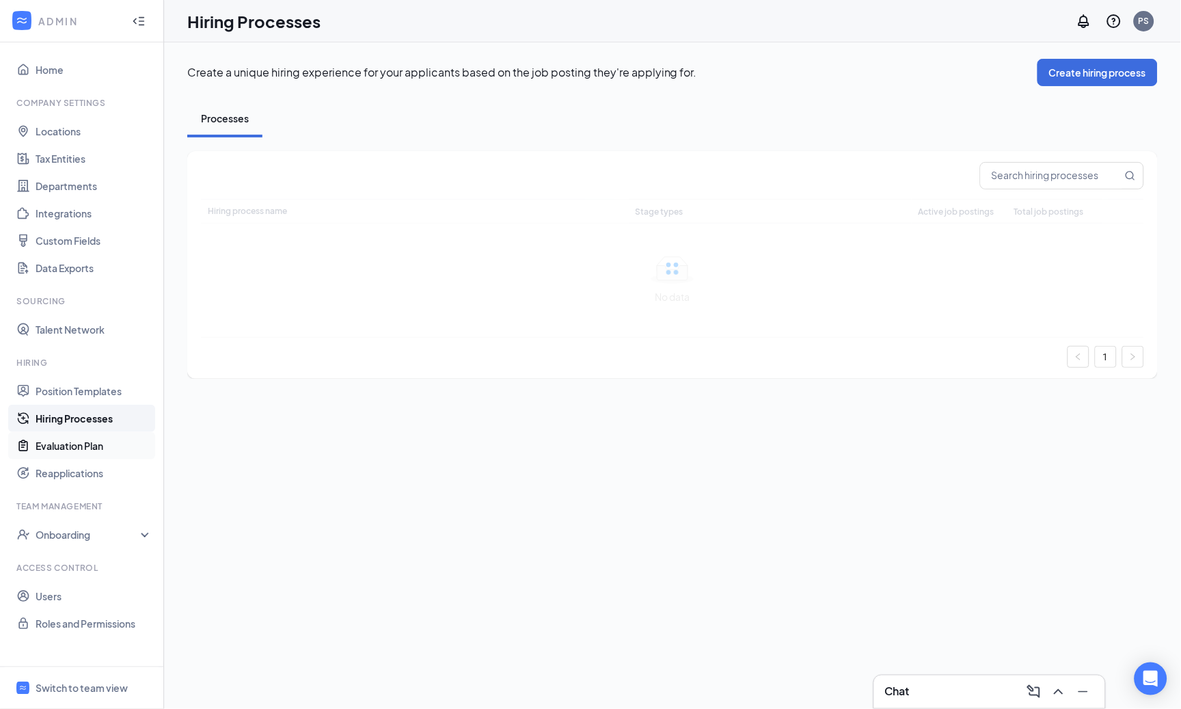
click at [83, 447] on link "Evaluation Plan" at bounding box center [94, 445] width 117 height 27
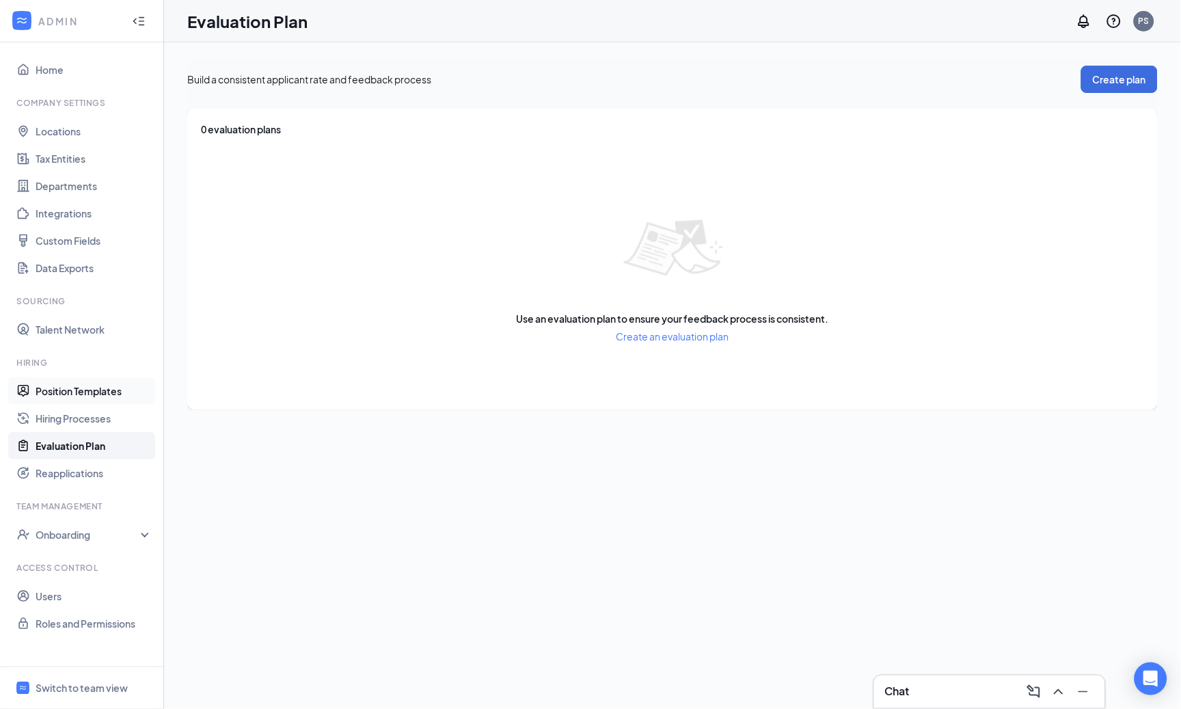
click at [104, 400] on link "Position Templates" at bounding box center [94, 390] width 117 height 27
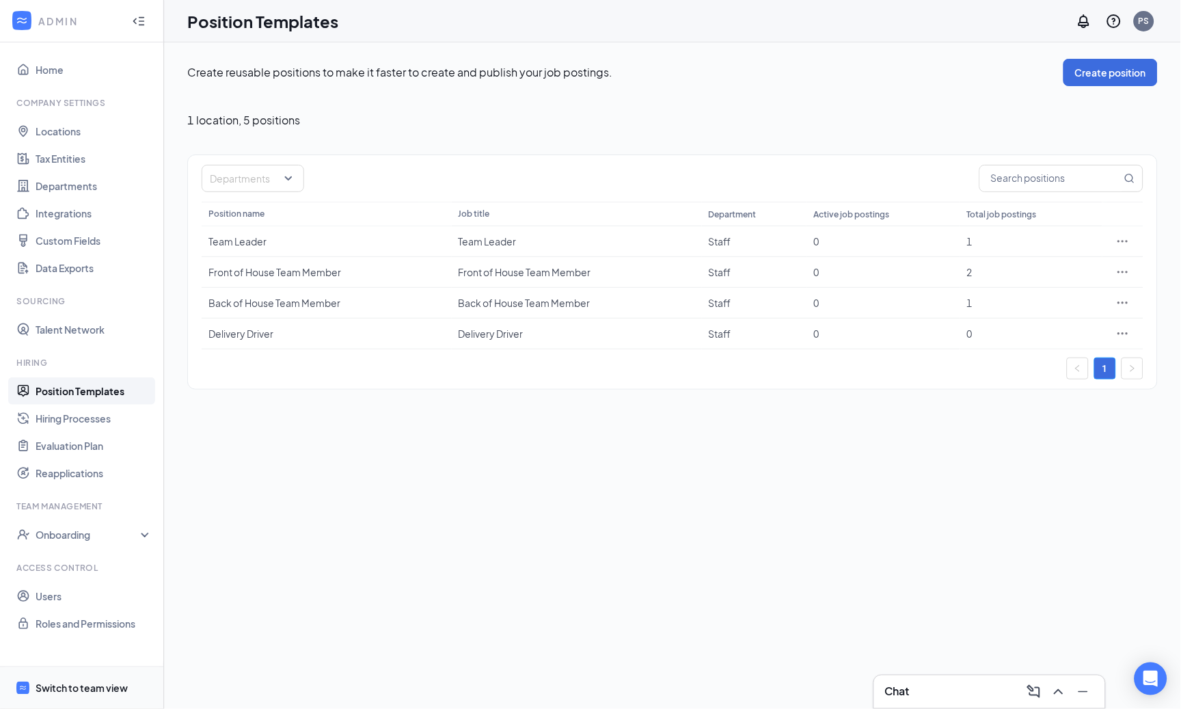
click at [86, 698] on span "Switch to team view" at bounding box center [94, 688] width 117 height 42
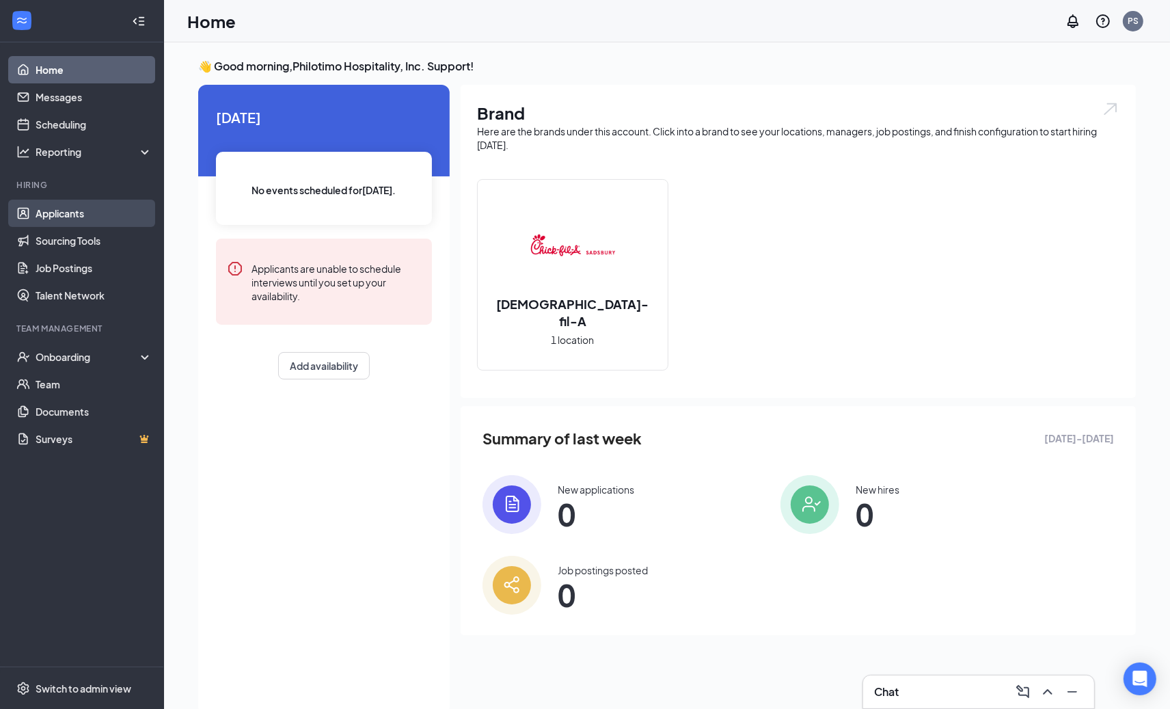
click at [73, 213] on link "Applicants" at bounding box center [94, 213] width 117 height 27
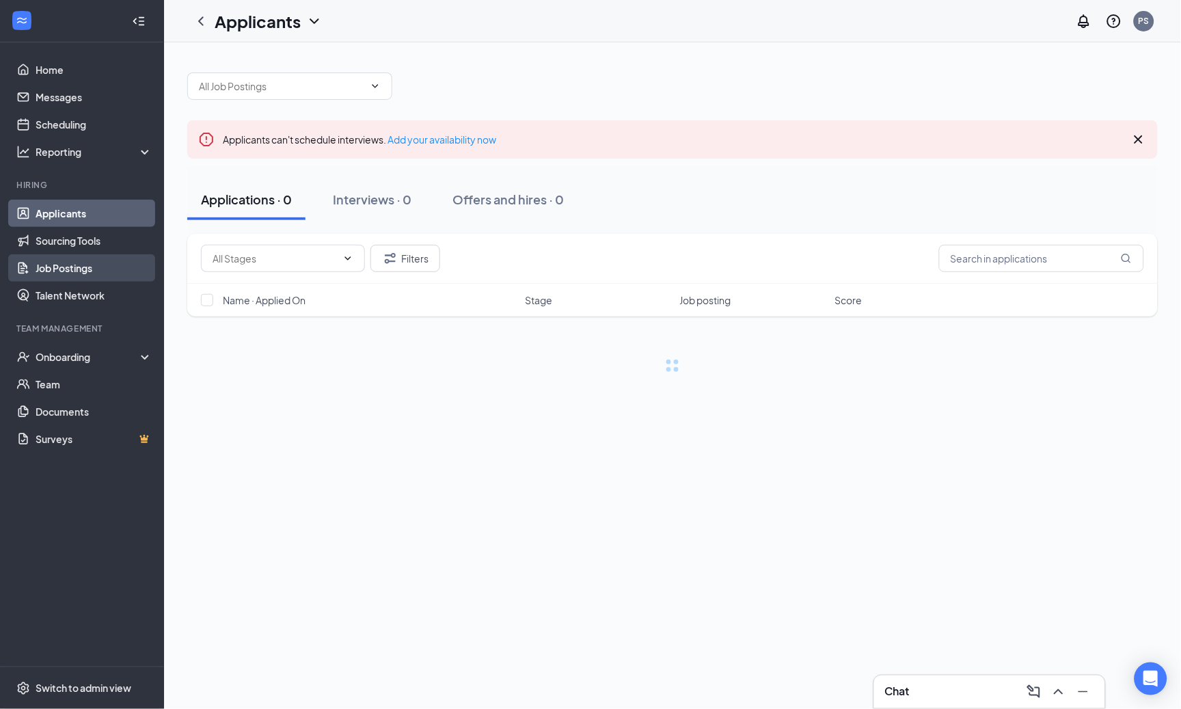
click at [59, 275] on link "Job Postings" at bounding box center [94, 267] width 117 height 27
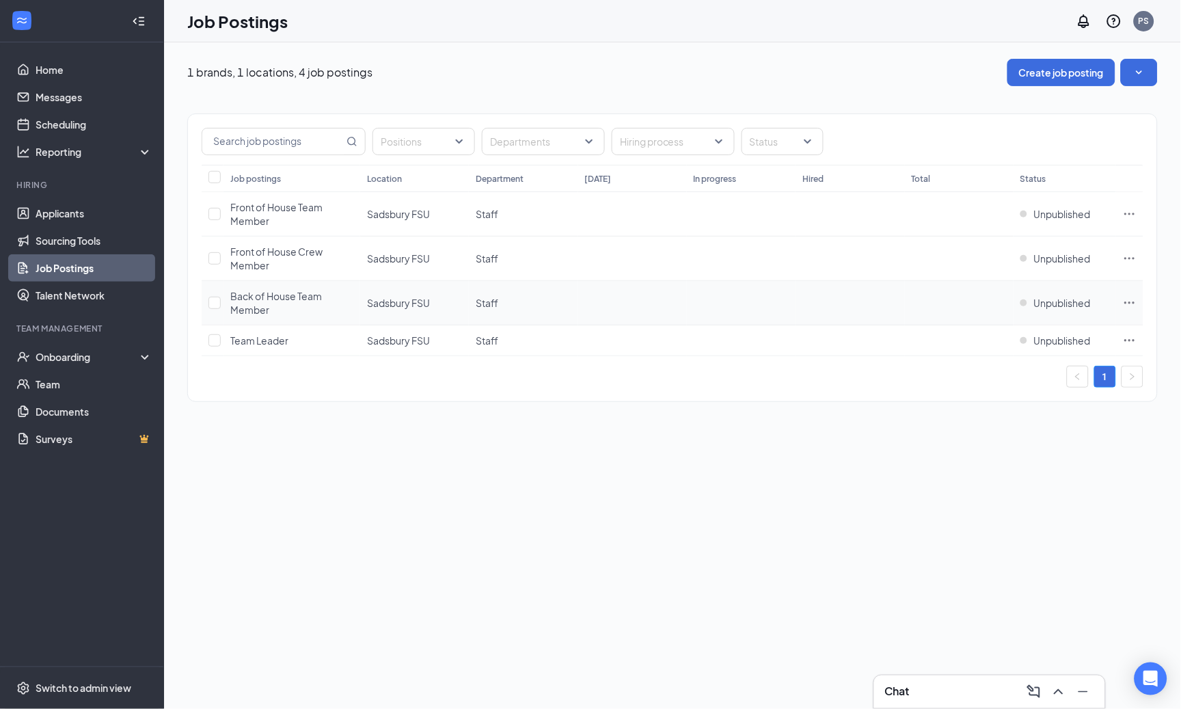
click at [1126, 305] on icon "Ellipses" at bounding box center [1130, 303] width 14 height 14
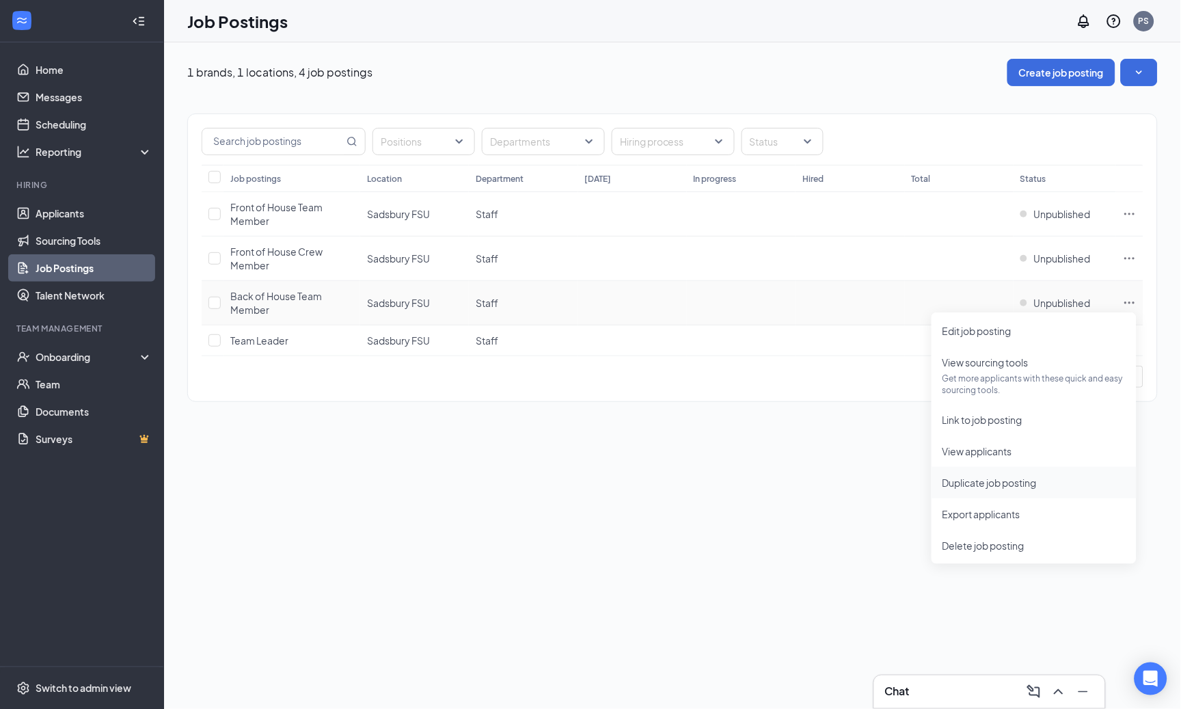
click at [973, 477] on span "Duplicate job posting" at bounding box center [989, 482] width 94 height 12
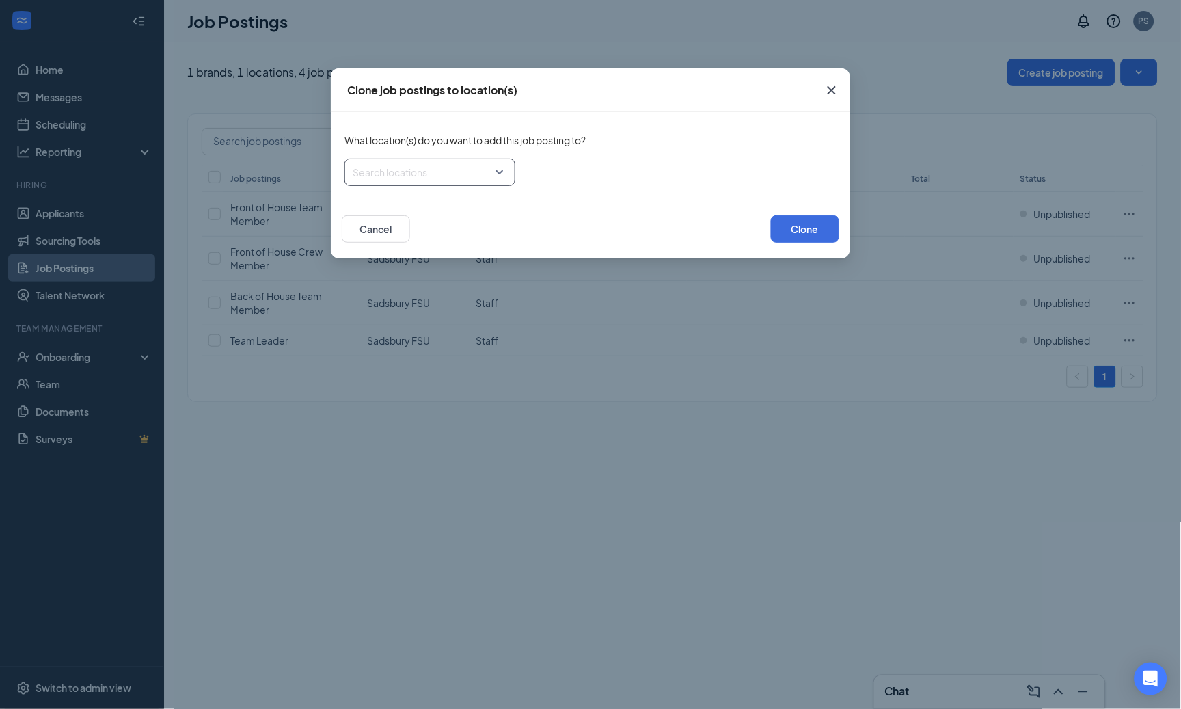
click at [474, 169] on div at bounding box center [425, 172] width 145 height 22
click at [391, 240] on span "PA(1)" at bounding box center [385, 235] width 23 height 14
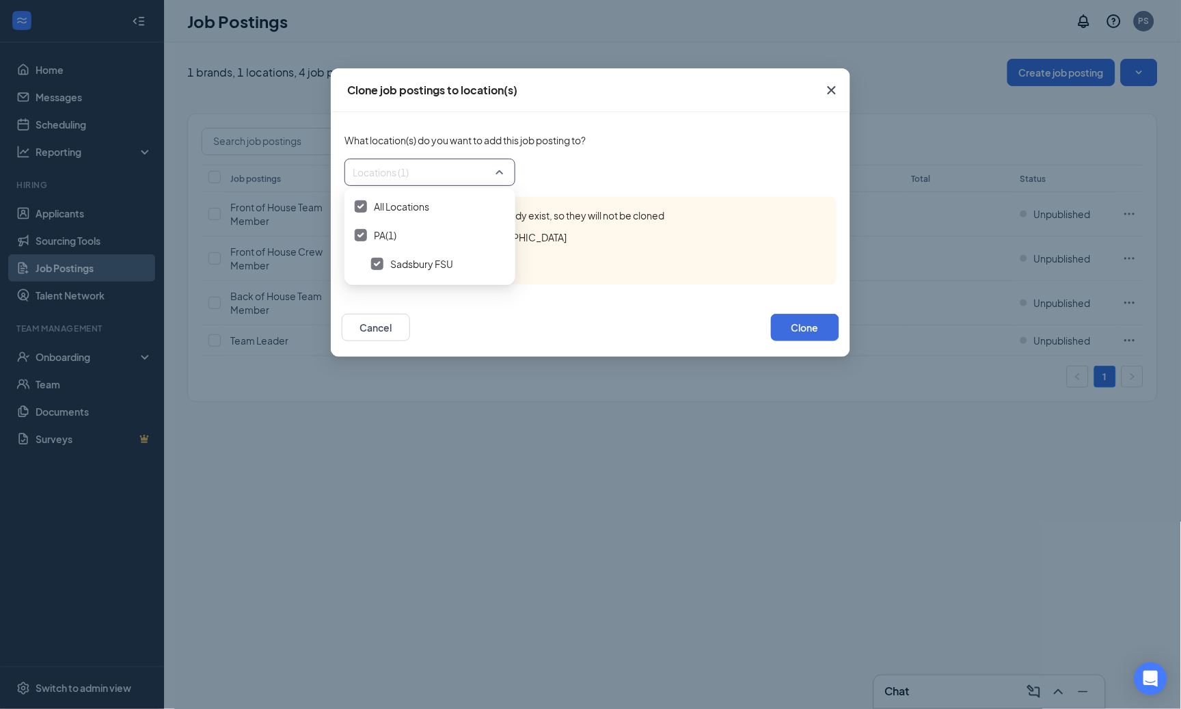
click at [685, 207] on div "The following job postings already exist, so they will not be cloned Sadsbury F…" at bounding box center [590, 240] width 492 height 87
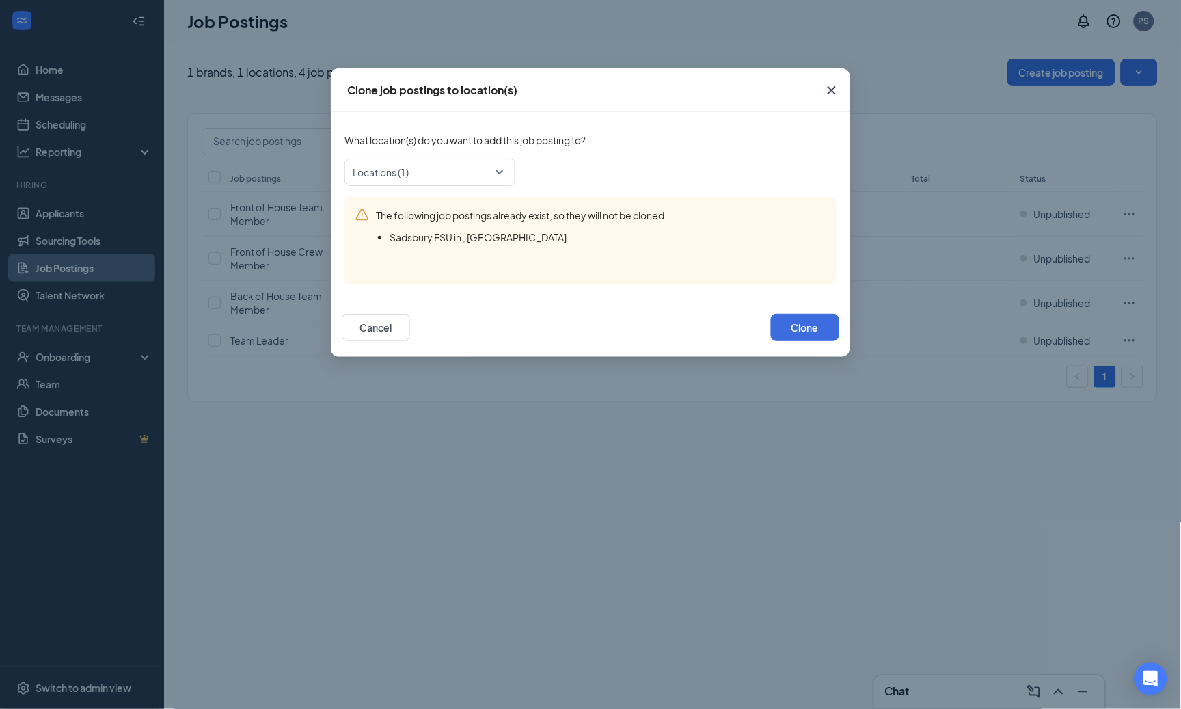
click at [821, 85] on span "Close" at bounding box center [831, 90] width 37 height 37
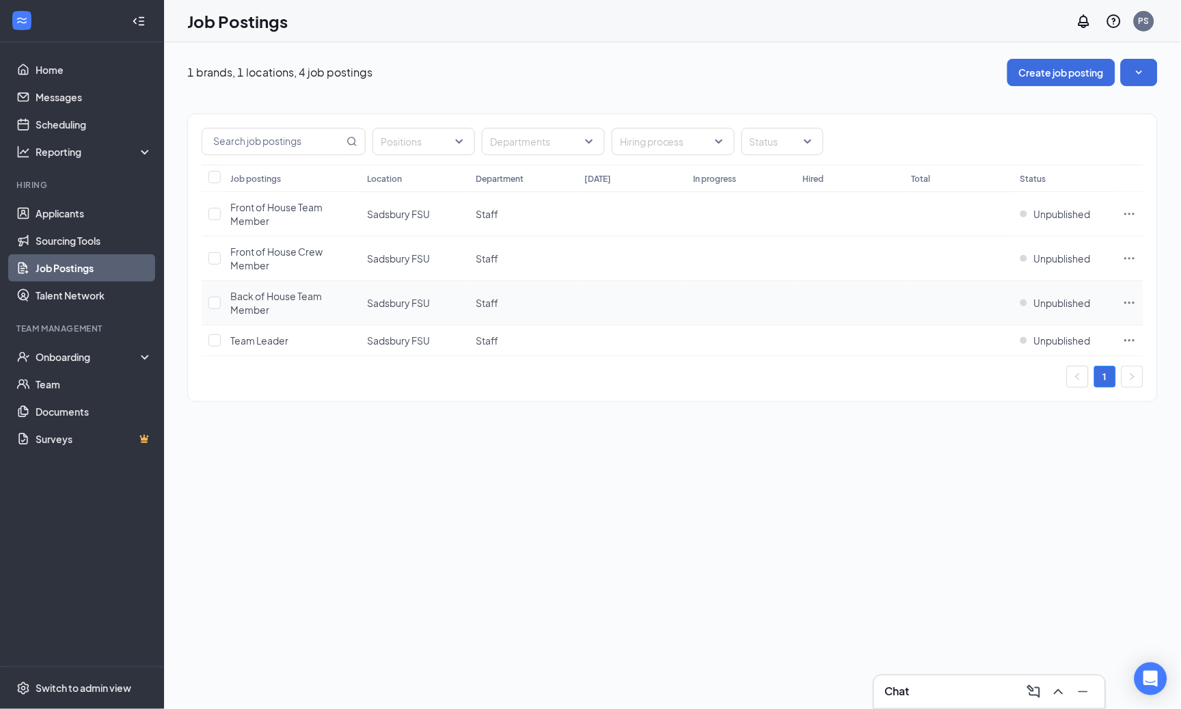
click at [287, 296] on span "Back of House Team Member" at bounding box center [276, 303] width 92 height 26
click at [1043, 83] on button "Create job posting" at bounding box center [1061, 72] width 108 height 27
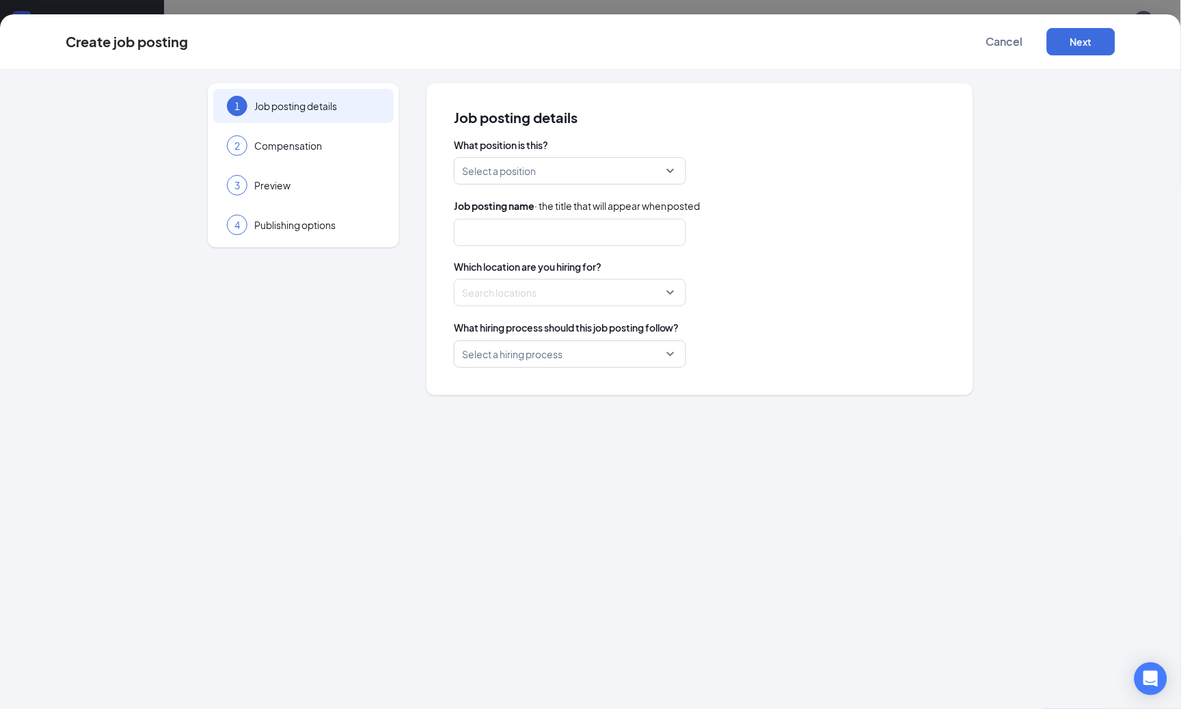
click at [659, 177] on input "search" at bounding box center [565, 171] width 206 height 26
click at [998, 42] on span "Cancel" at bounding box center [1004, 42] width 37 height 14
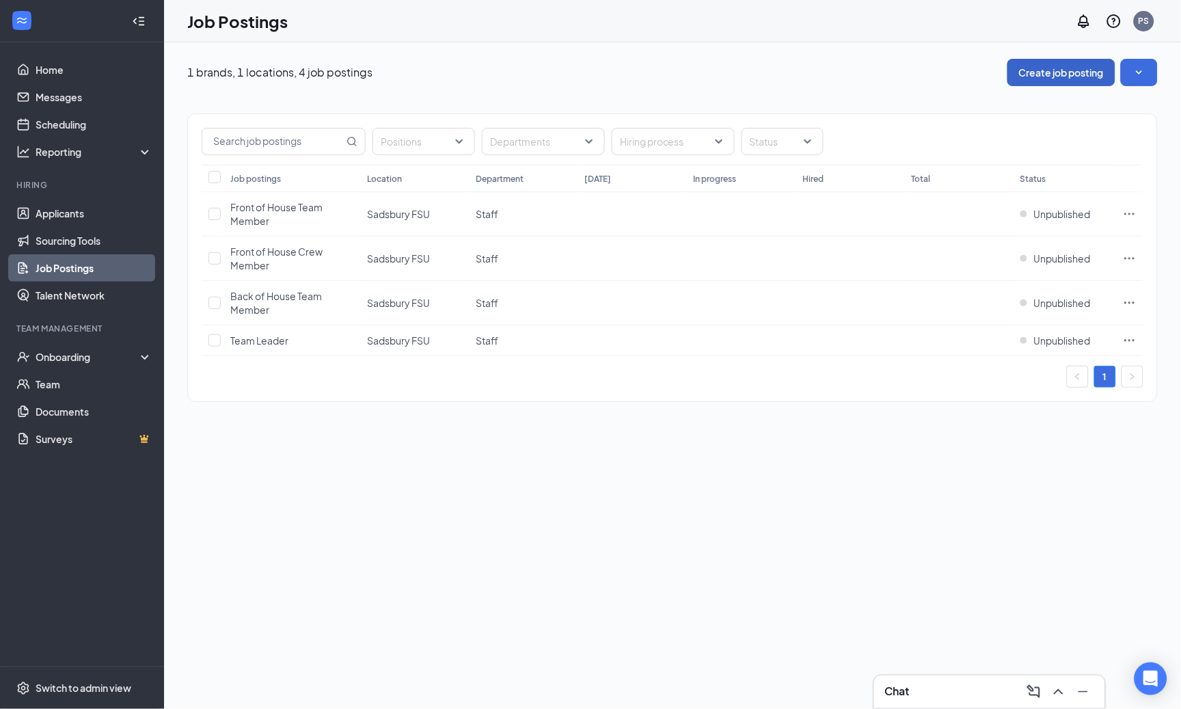
click at [1040, 81] on button "Create job posting" at bounding box center [1061, 72] width 108 height 27
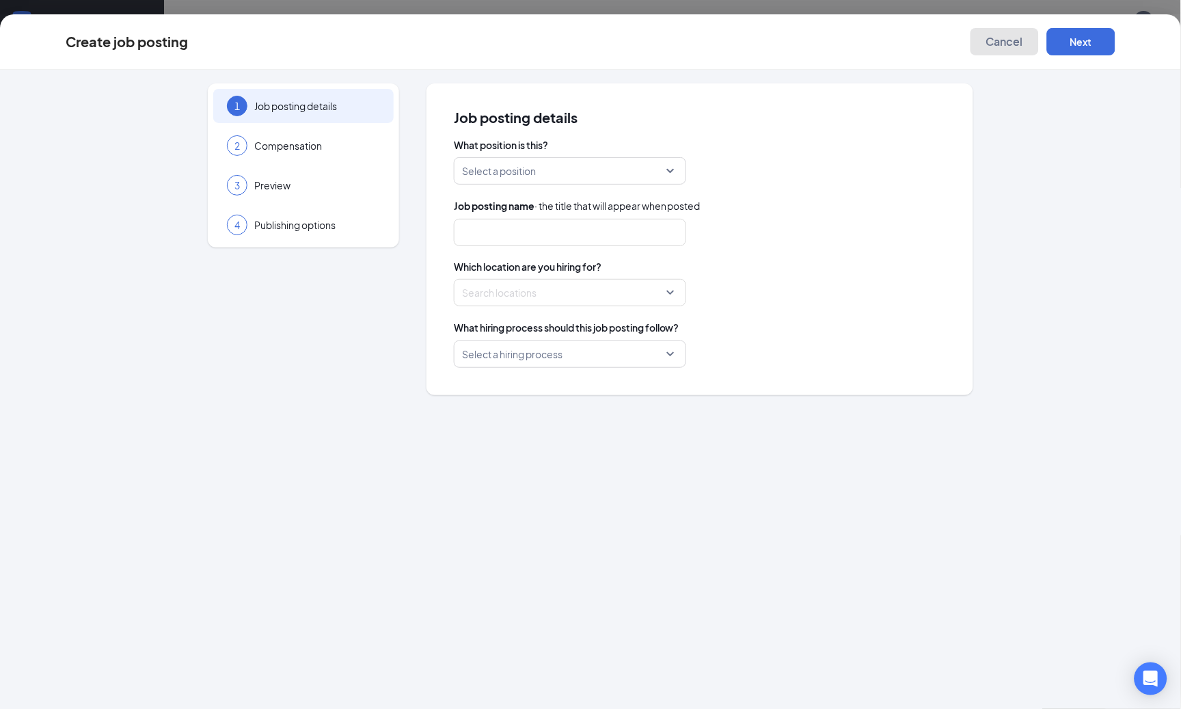
click at [1020, 36] on span "Cancel" at bounding box center [1004, 42] width 37 height 14
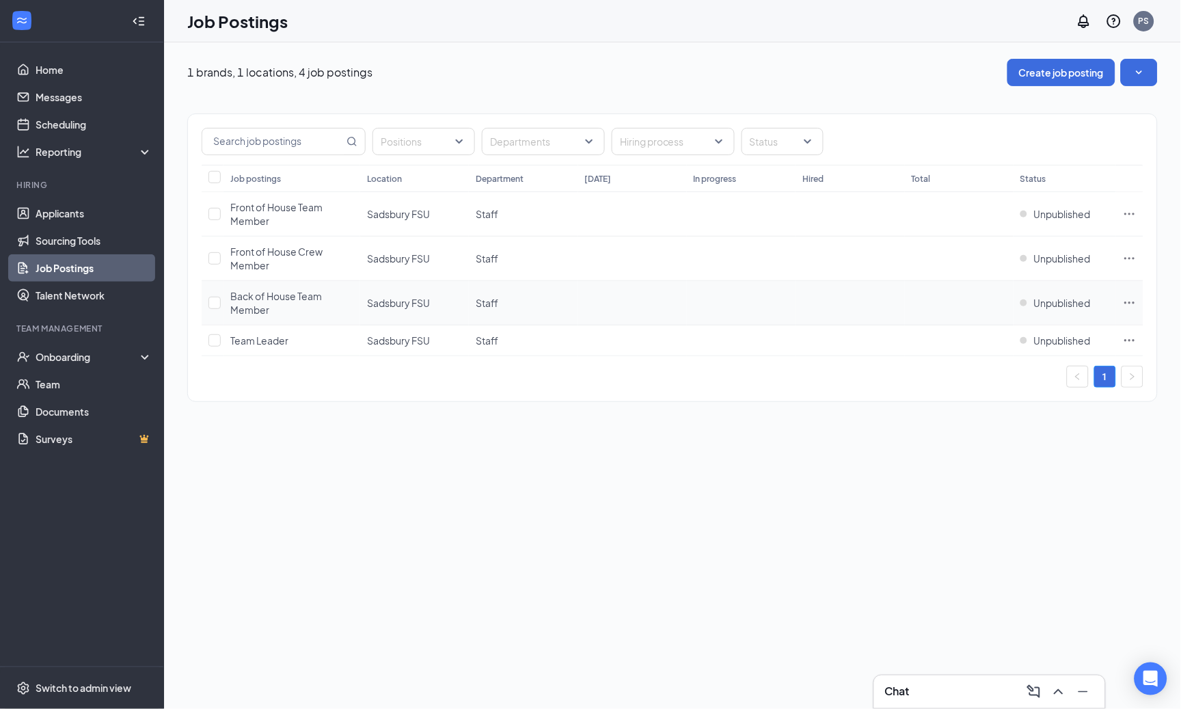
click at [259, 308] on span "Back of House Team Member" at bounding box center [276, 303] width 92 height 26
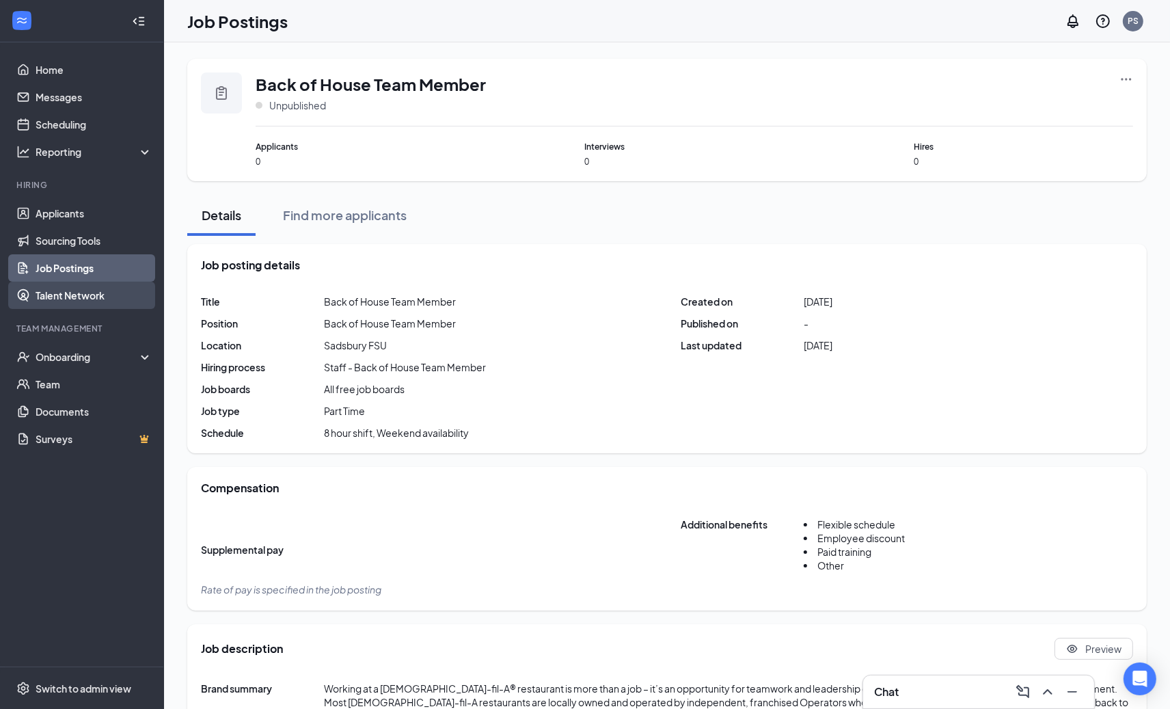
click at [92, 288] on link "Talent Network" at bounding box center [94, 295] width 117 height 27
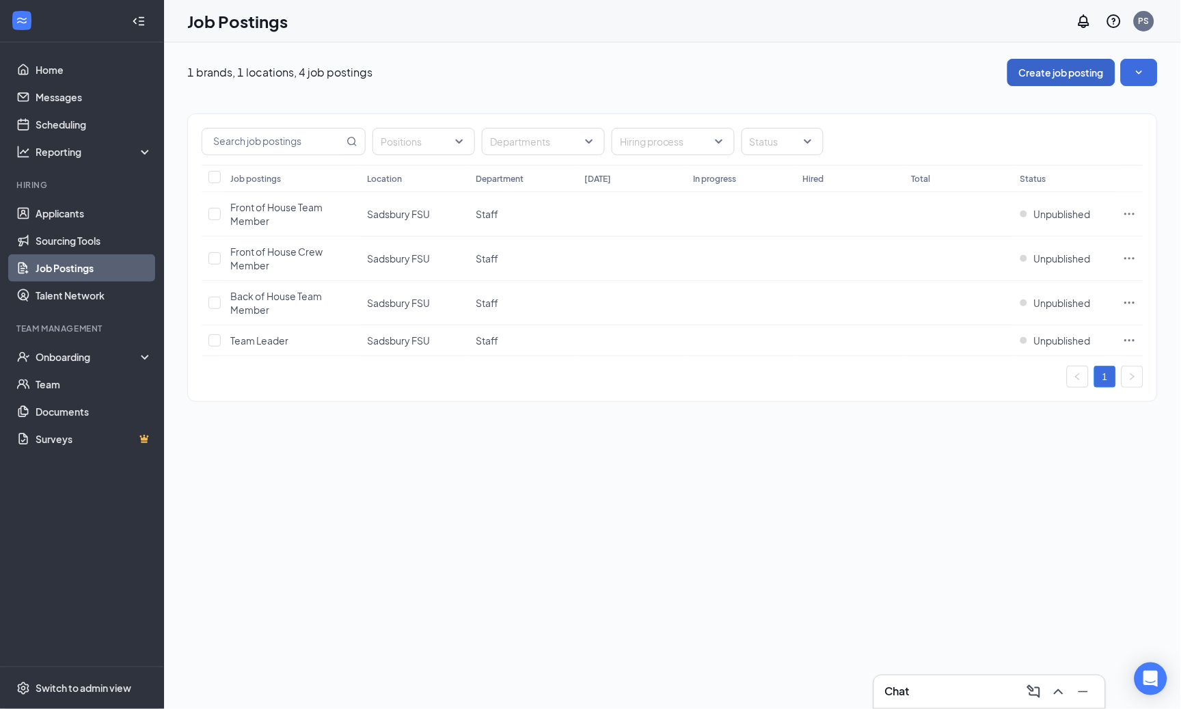
click at [1085, 67] on button "Create job posting" at bounding box center [1061, 72] width 108 height 27
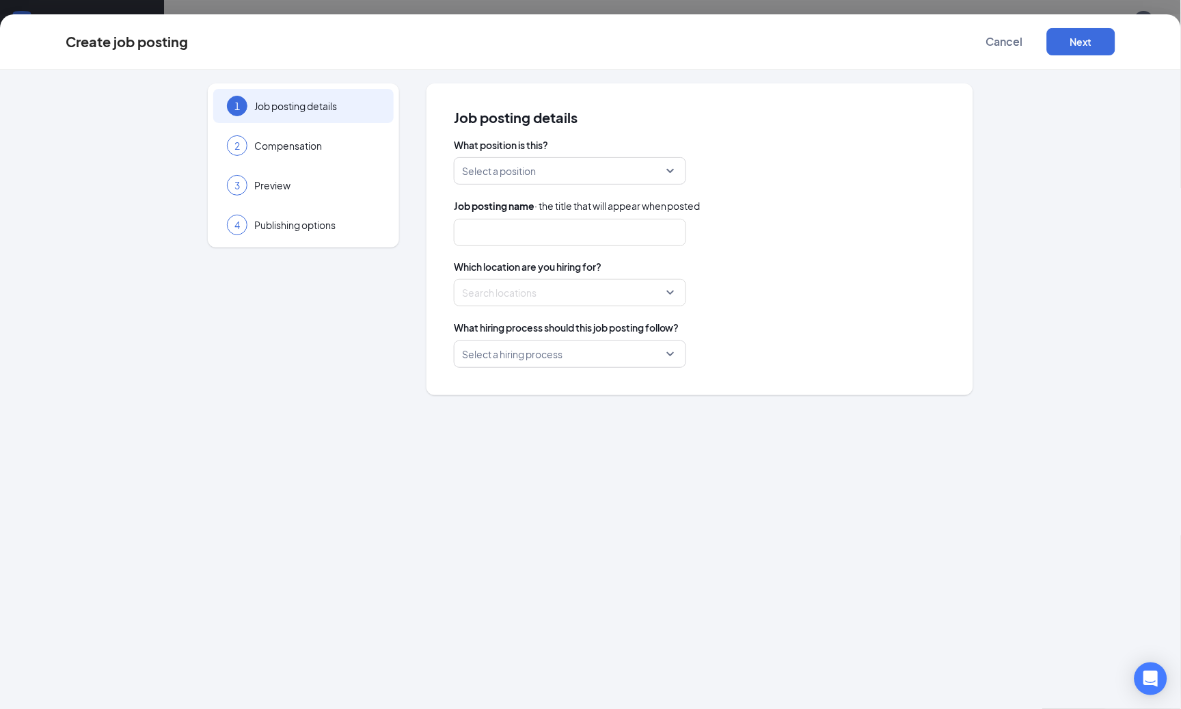
click at [600, 180] on input "search" at bounding box center [565, 171] width 206 height 26
click at [1013, 50] on button "Cancel" at bounding box center [1004, 41] width 68 height 27
